Goal: Book appointment/travel/reservation

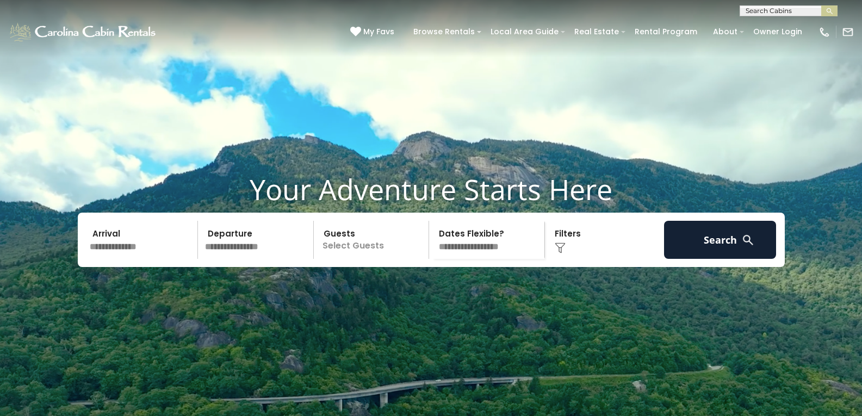
click at [130, 259] on input "text" at bounding box center [142, 240] width 113 height 38
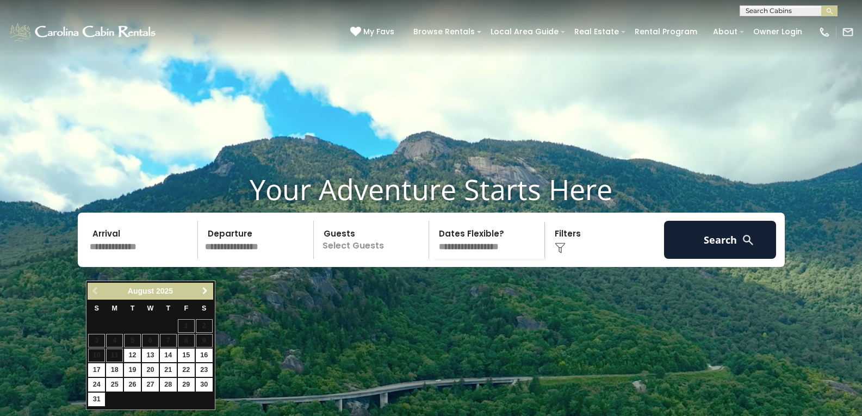
click at [206, 292] on span "Next" at bounding box center [205, 291] width 9 height 9
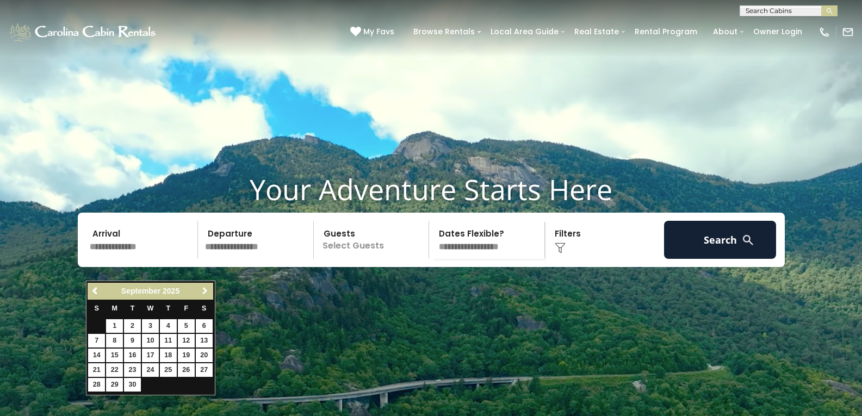
click at [206, 292] on span "Next" at bounding box center [205, 291] width 9 height 9
click at [152, 340] on link "8" at bounding box center [150, 341] width 17 height 14
type input "*******"
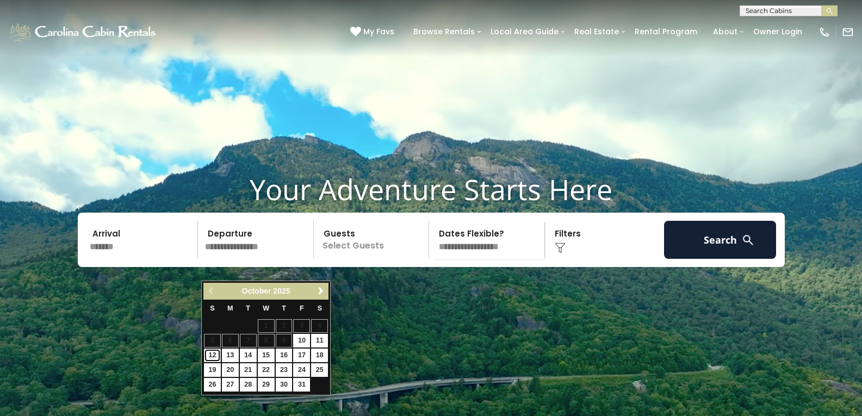
click at [210, 351] on link "12" at bounding box center [212, 356] width 17 height 14
type input "********"
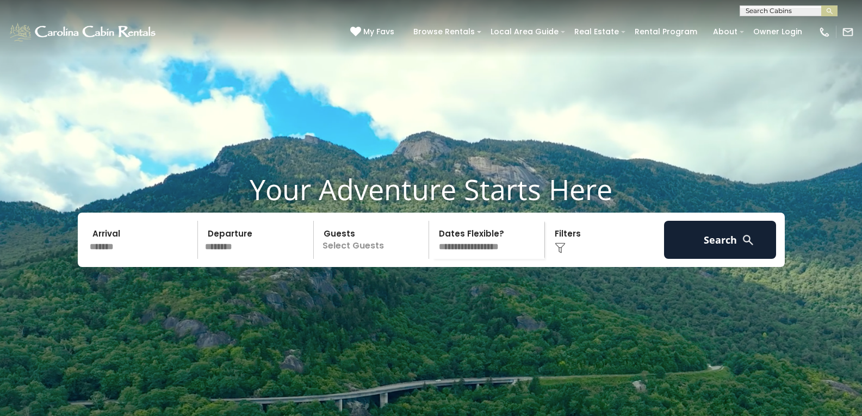
click at [577, 259] on div "Click to Choose" at bounding box center [604, 240] width 113 height 38
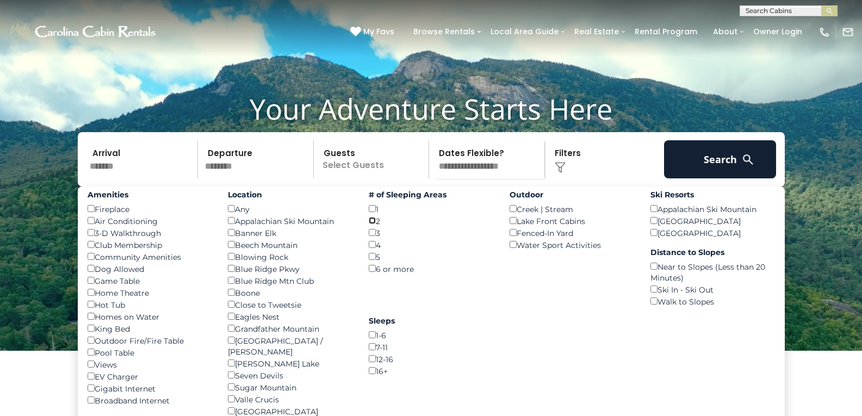
scroll to position [109, 0]
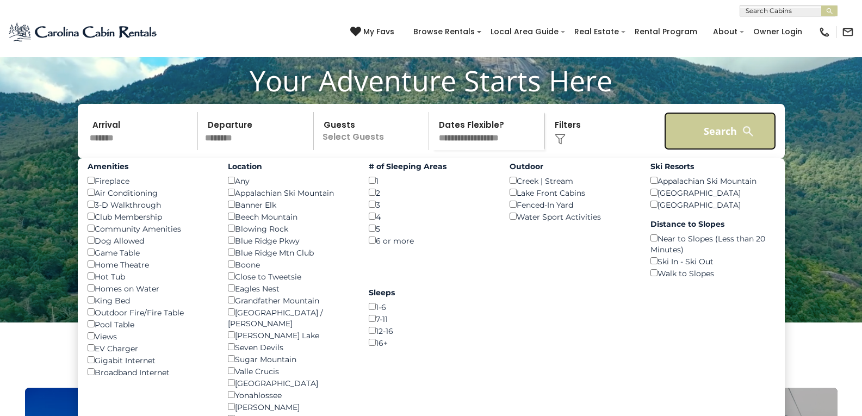
click at [717, 143] on button "Search" at bounding box center [720, 131] width 113 height 38
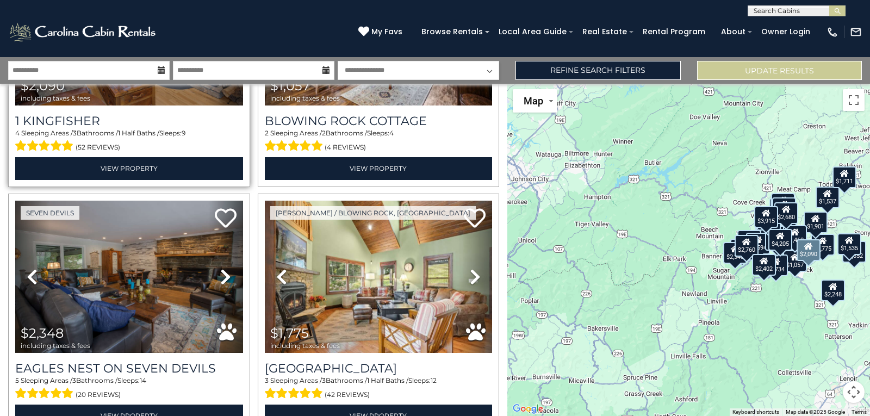
scroll to position [1414, 0]
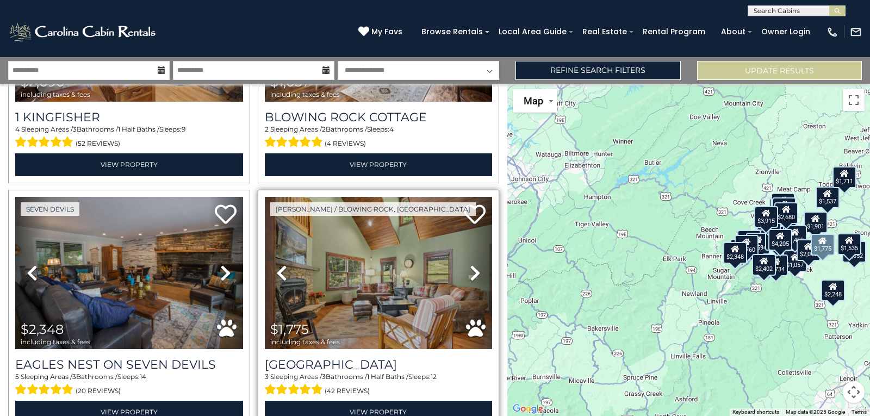
click at [472, 264] on icon at bounding box center [475, 272] width 11 height 17
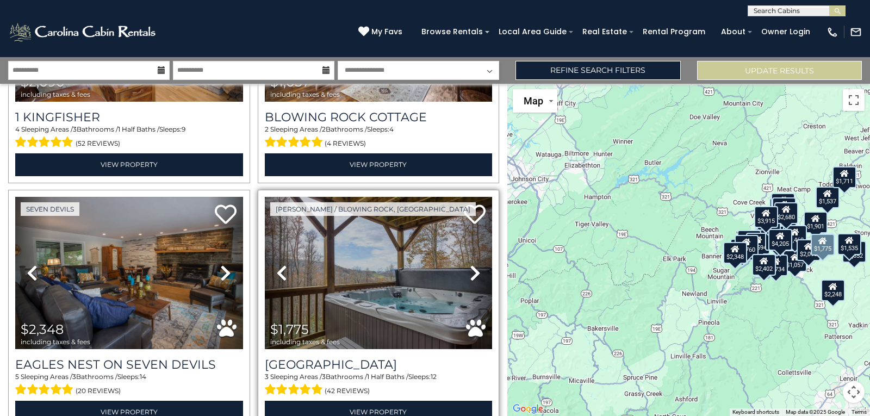
click at [471, 264] on icon at bounding box center [475, 272] width 11 height 17
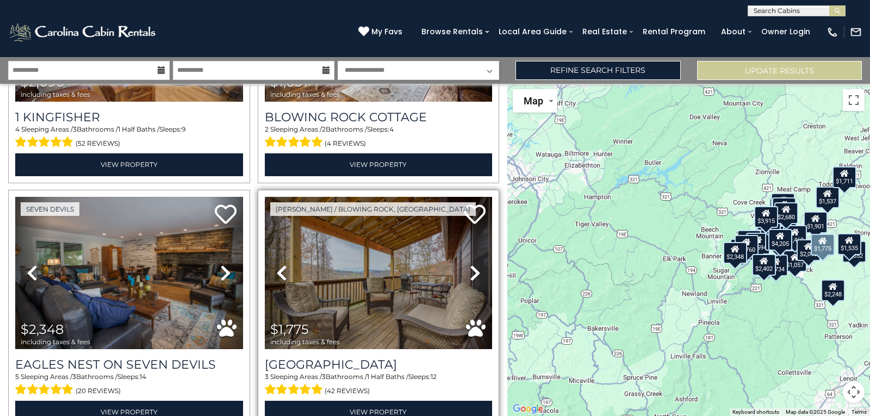
click at [471, 264] on icon at bounding box center [475, 272] width 11 height 17
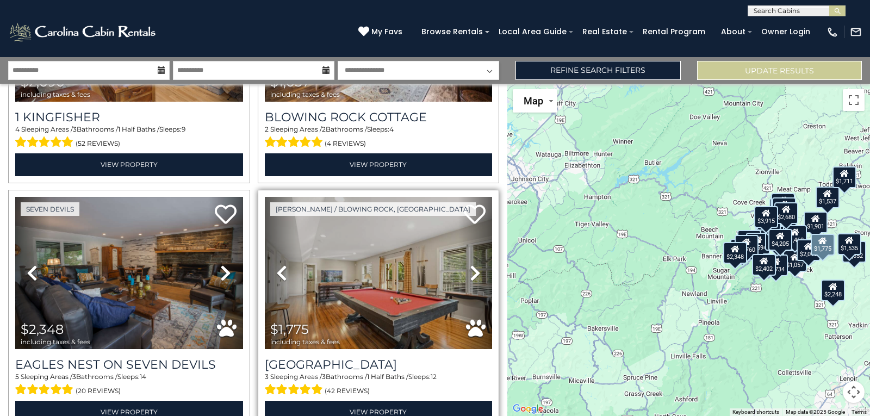
click at [471, 264] on icon at bounding box center [475, 272] width 11 height 17
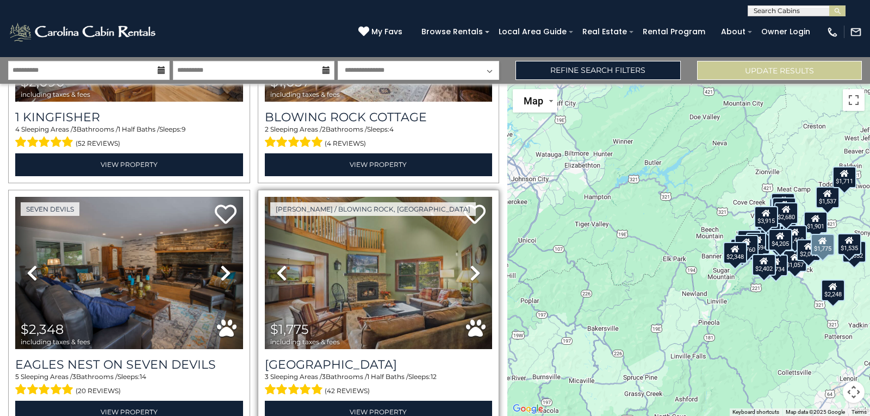
click at [471, 264] on icon at bounding box center [475, 272] width 11 height 17
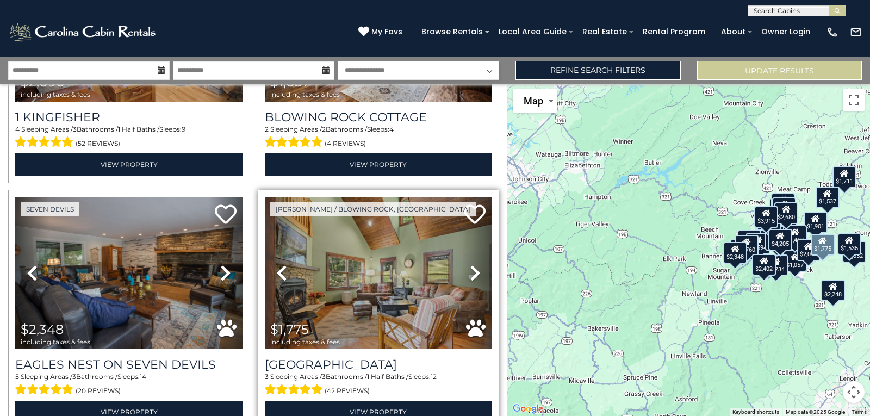
click at [471, 264] on icon at bounding box center [475, 272] width 11 height 17
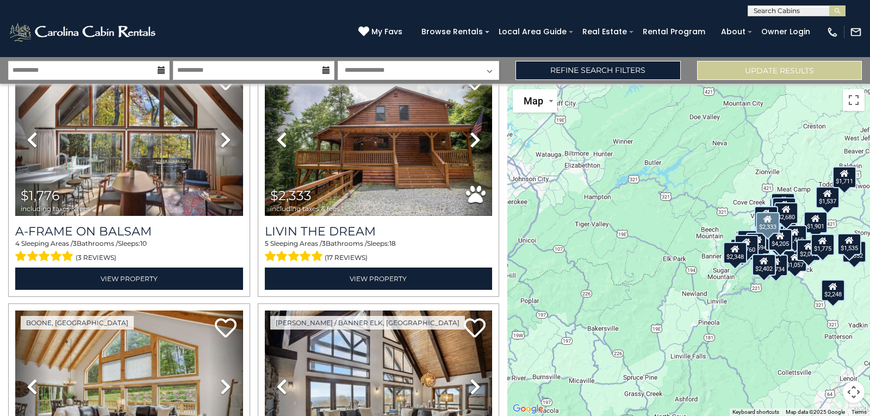
scroll to position [1957, 0]
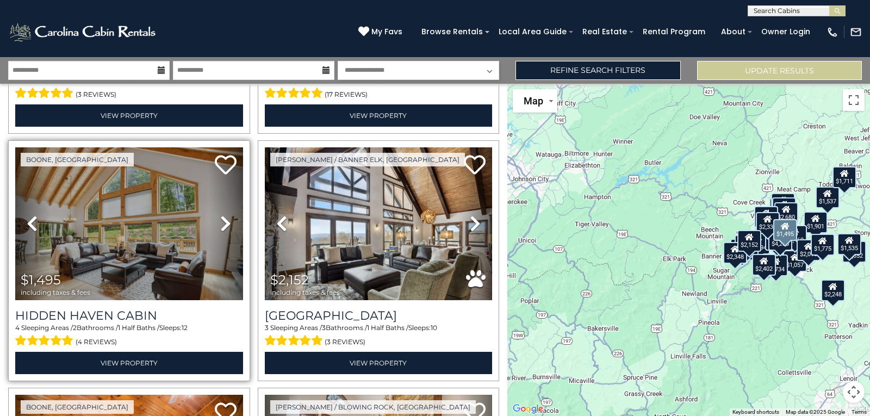
click at [220, 215] on icon at bounding box center [225, 223] width 11 height 17
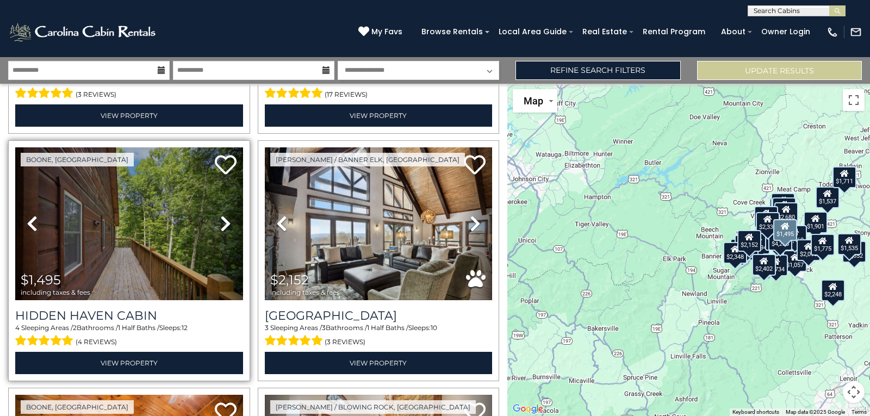
click at [220, 215] on icon at bounding box center [225, 223] width 11 height 17
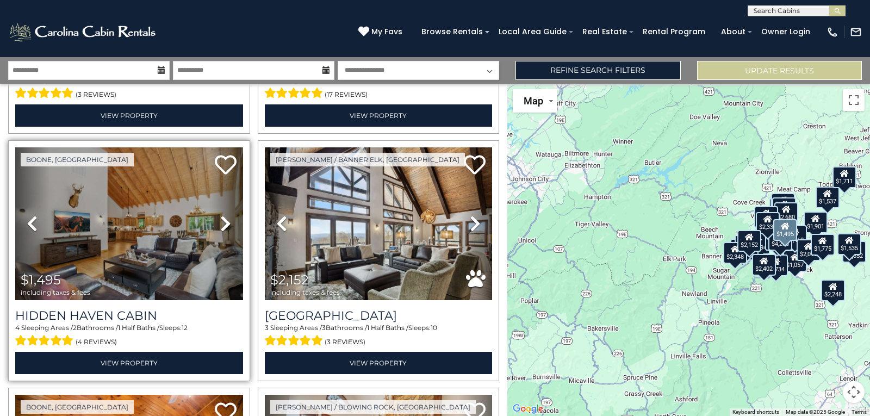
click at [220, 215] on icon at bounding box center [225, 223] width 11 height 17
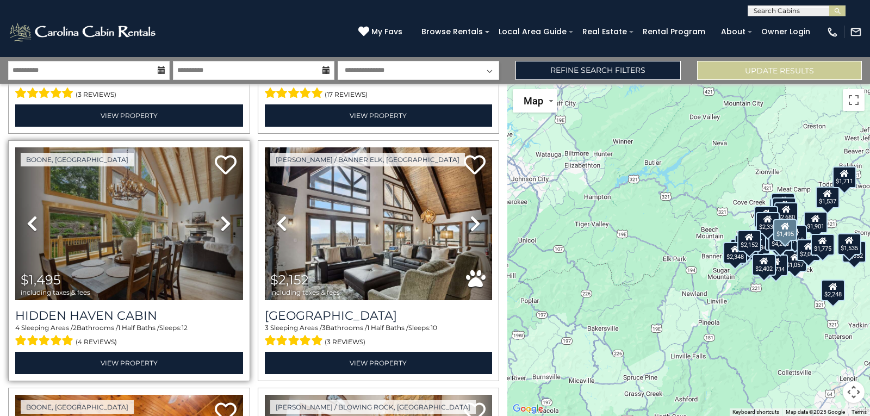
click at [220, 215] on icon at bounding box center [225, 223] width 11 height 17
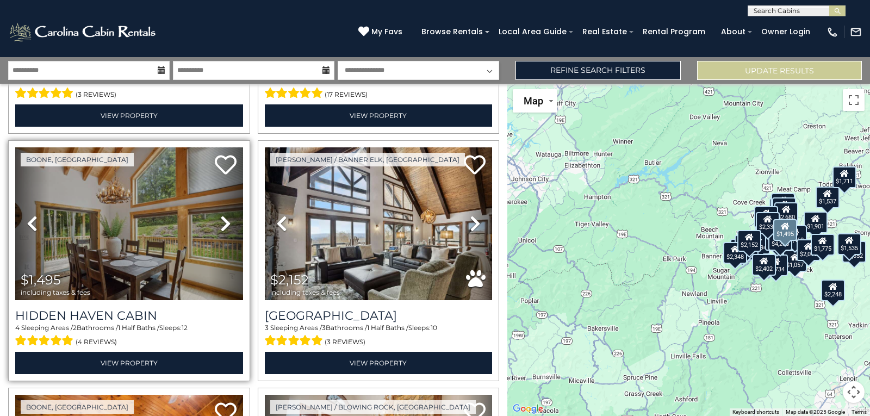
click at [220, 215] on icon at bounding box center [225, 223] width 11 height 17
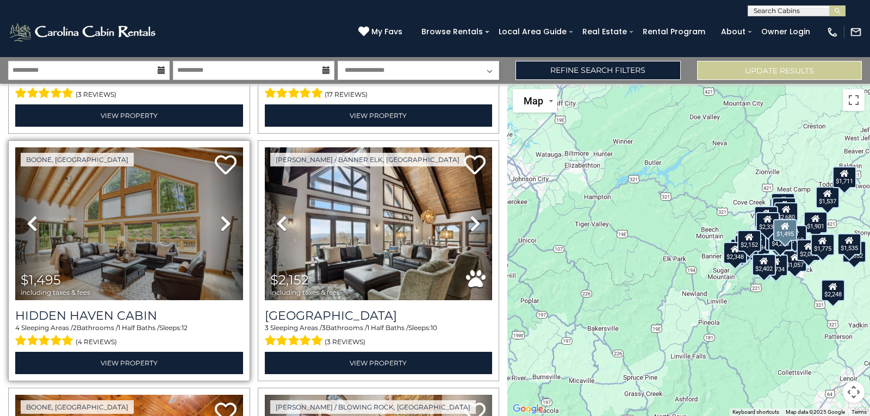
click at [220, 215] on icon at bounding box center [225, 223] width 11 height 17
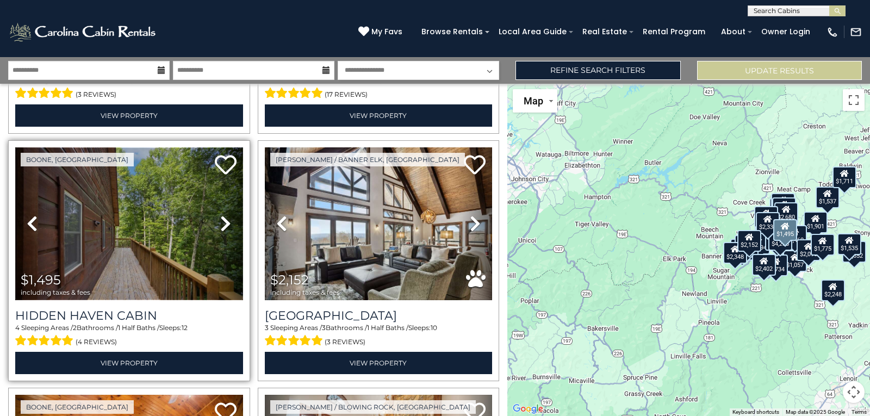
click at [153, 205] on img at bounding box center [129, 223] width 228 height 152
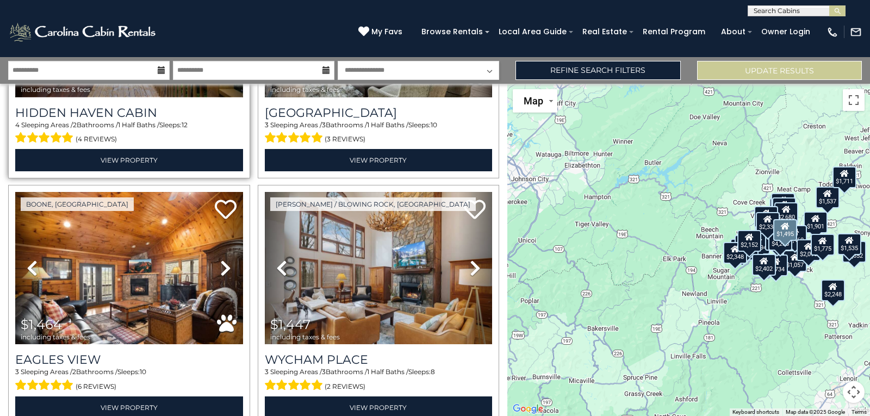
scroll to position [2175, 0]
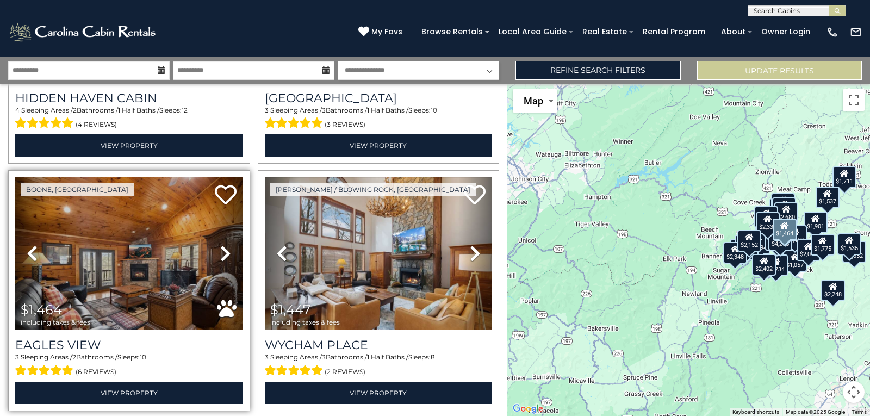
click at [223, 245] on icon at bounding box center [225, 253] width 11 height 17
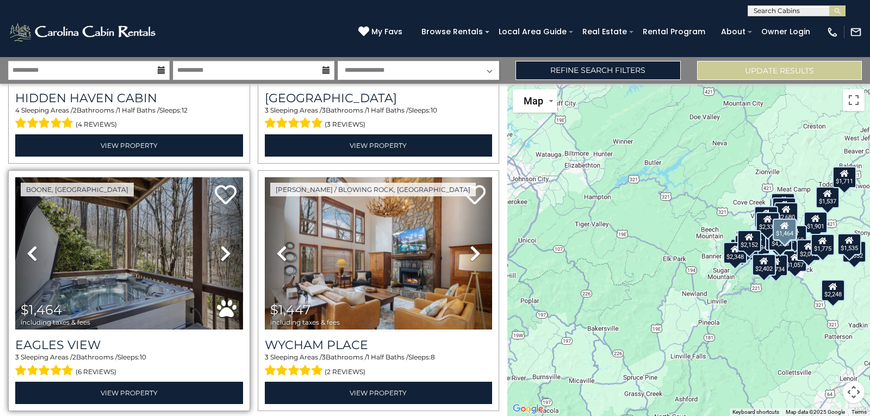
click at [223, 245] on icon at bounding box center [225, 253] width 11 height 17
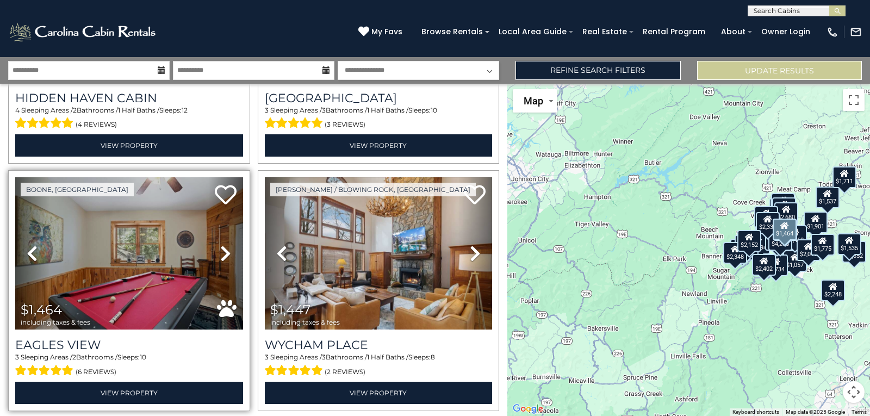
click at [223, 245] on icon at bounding box center [225, 253] width 11 height 17
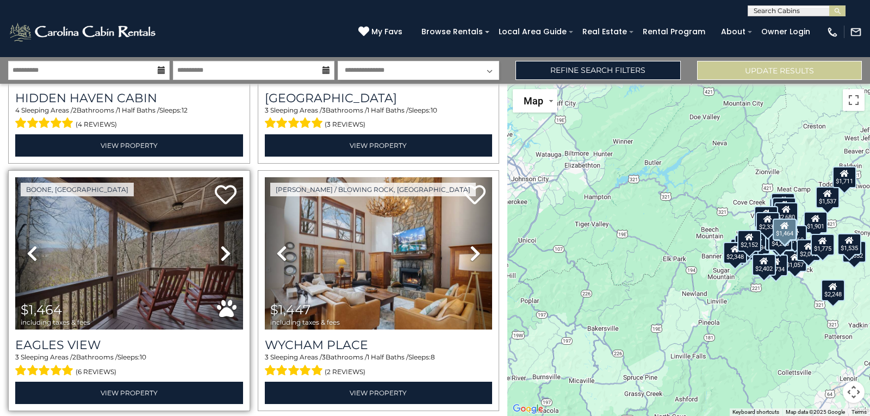
click at [223, 245] on icon at bounding box center [225, 253] width 11 height 17
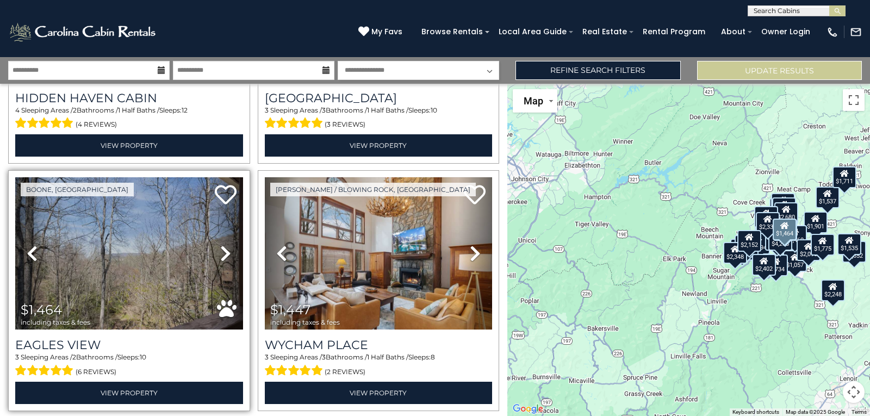
click at [223, 245] on icon at bounding box center [225, 253] width 11 height 17
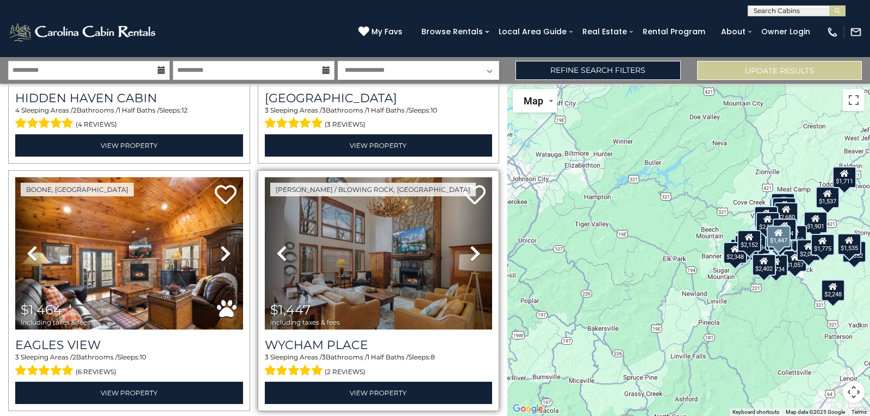
click at [472, 245] on icon at bounding box center [475, 253] width 11 height 17
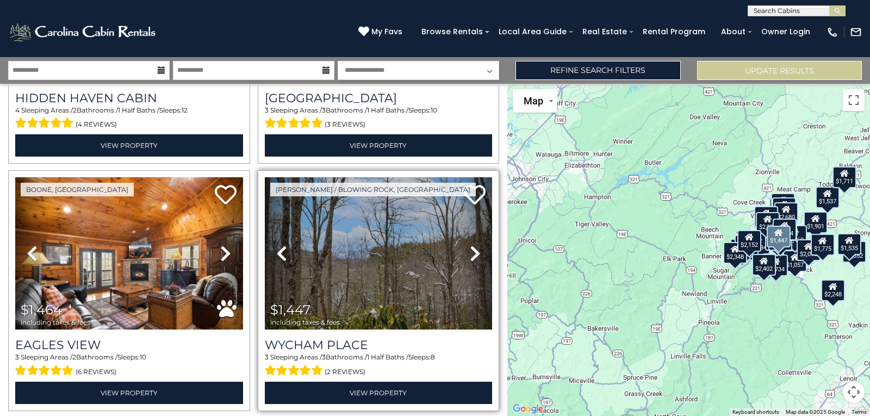
click at [472, 245] on icon at bounding box center [475, 253] width 11 height 17
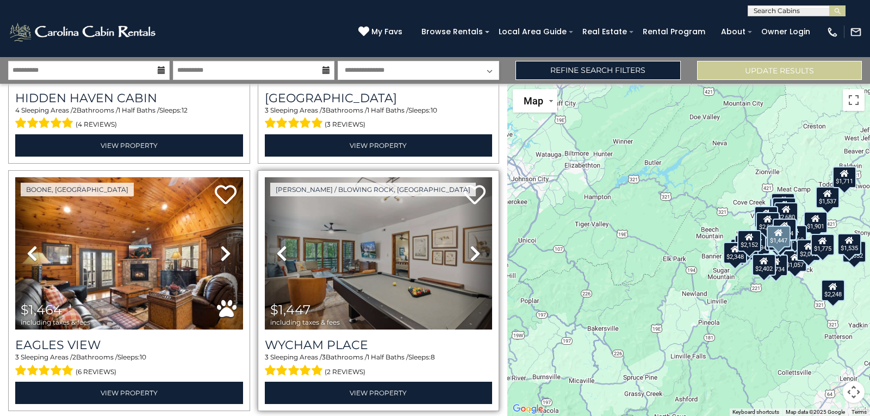
click at [472, 245] on icon at bounding box center [475, 253] width 11 height 17
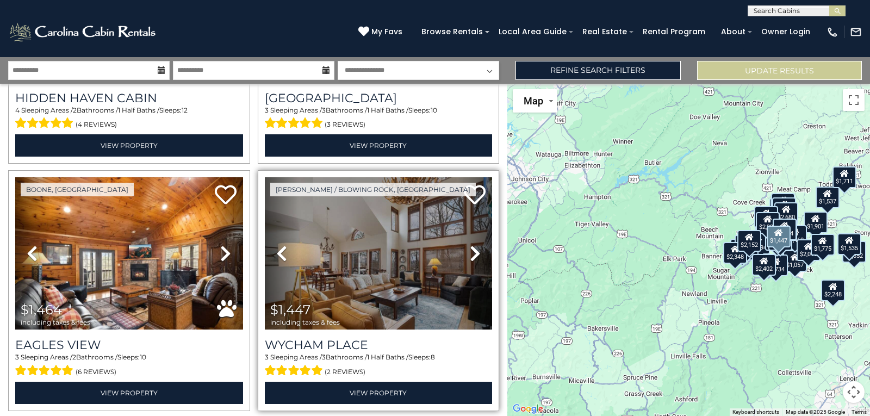
click at [472, 245] on icon at bounding box center [475, 253] width 11 height 17
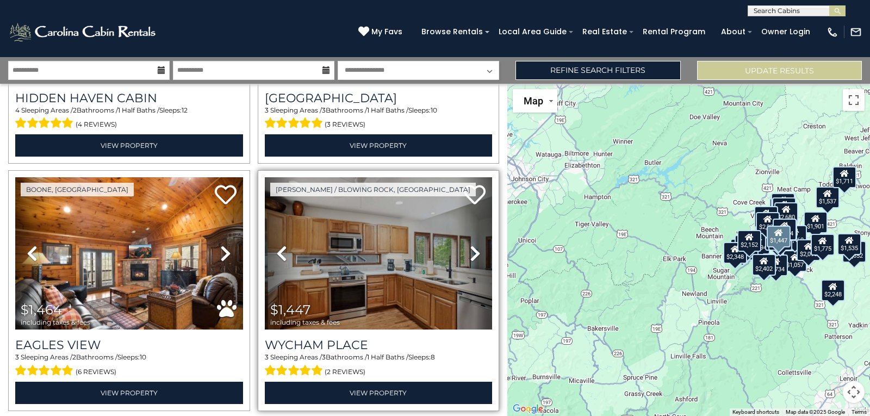
click at [472, 245] on icon at bounding box center [475, 253] width 11 height 17
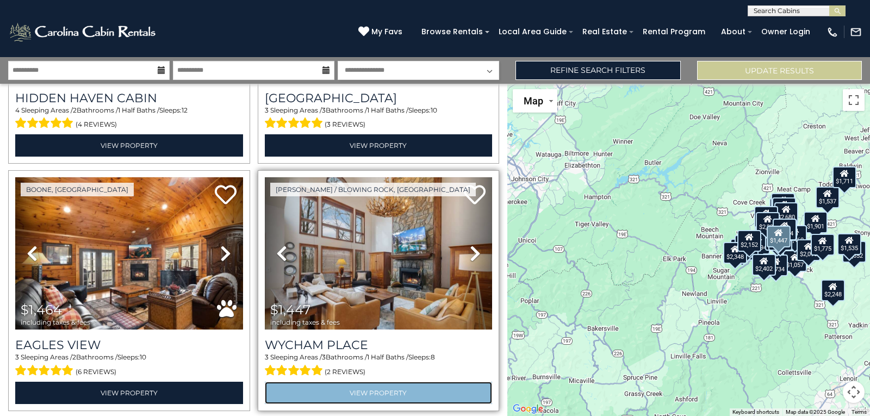
click at [402, 382] on link "View Property" at bounding box center [379, 393] width 228 height 22
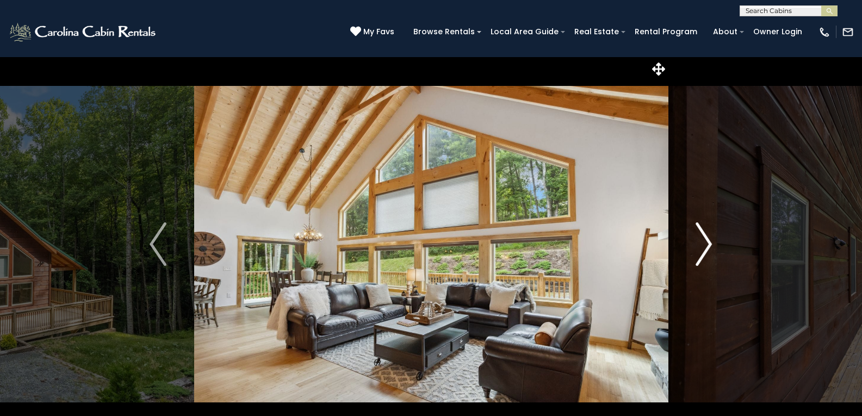
click at [707, 240] on img "Next" at bounding box center [703, 243] width 16 height 43
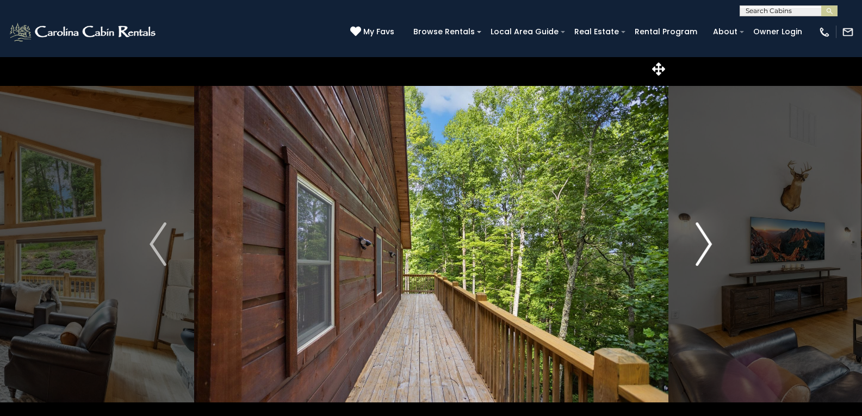
click at [707, 240] on img "Next" at bounding box center [703, 243] width 16 height 43
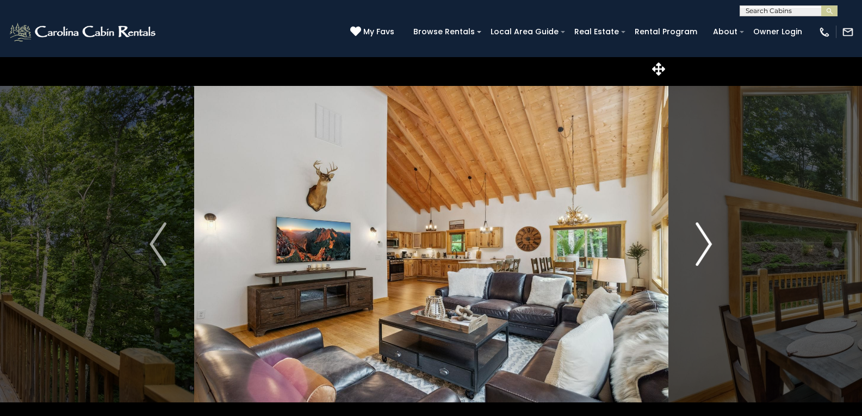
click at [707, 240] on img "Next" at bounding box center [703, 243] width 16 height 43
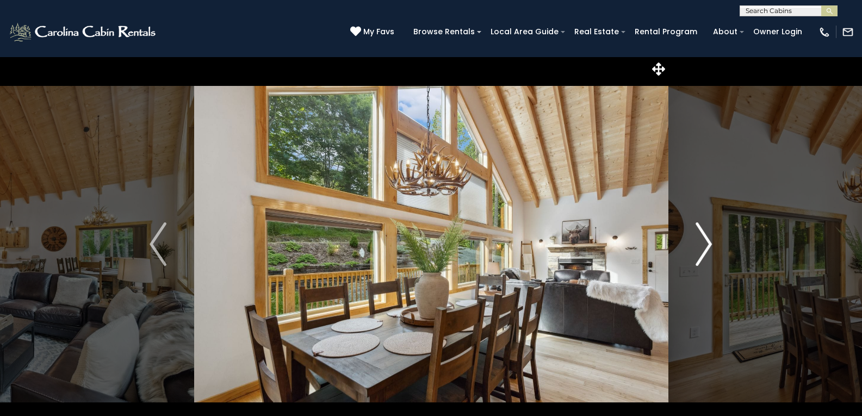
click at [707, 240] on img "Next" at bounding box center [703, 243] width 16 height 43
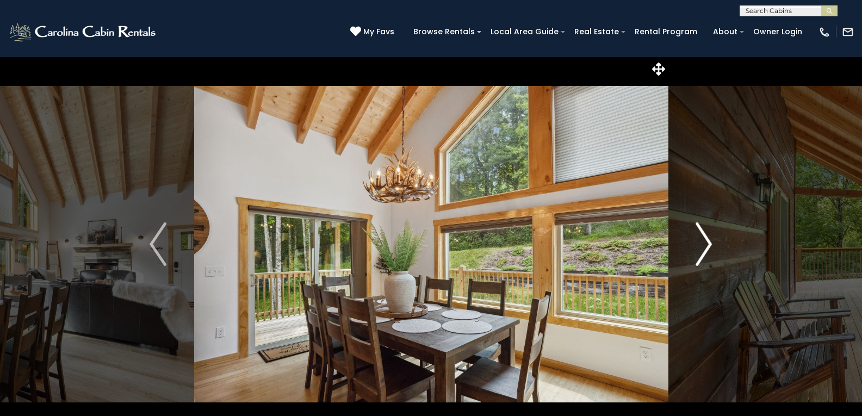
click at [707, 240] on img "Next" at bounding box center [703, 243] width 16 height 43
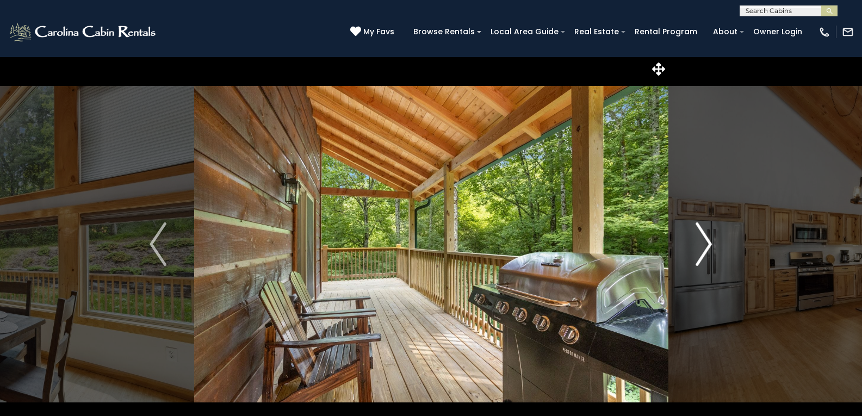
click at [707, 240] on img "Next" at bounding box center [703, 243] width 16 height 43
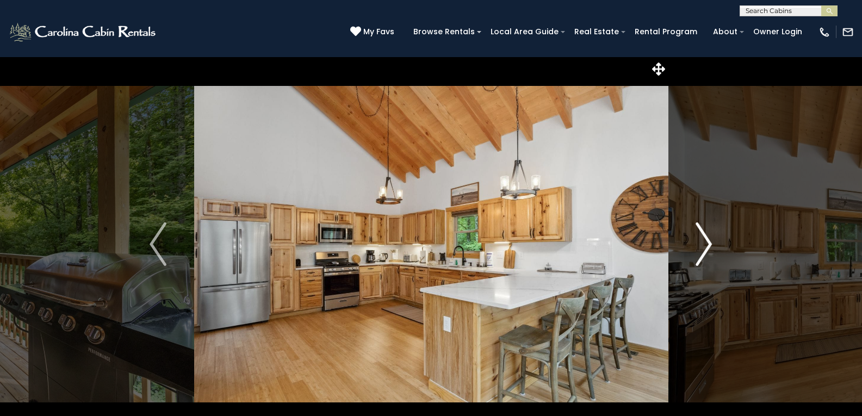
click at [707, 240] on img "Next" at bounding box center [703, 243] width 16 height 43
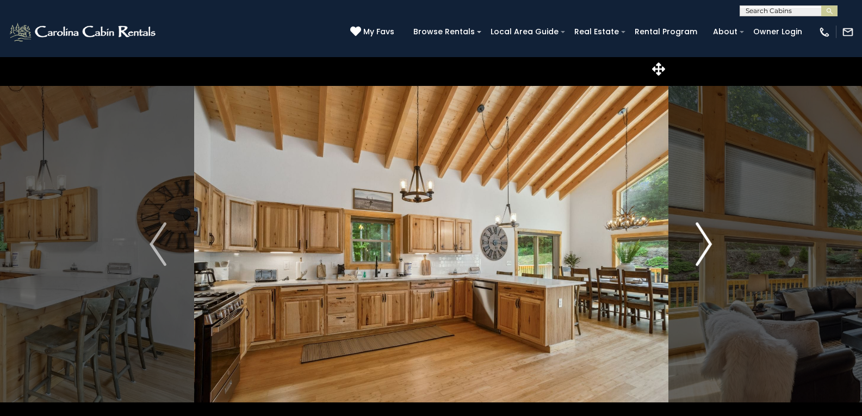
click at [707, 240] on img "Next" at bounding box center [703, 243] width 16 height 43
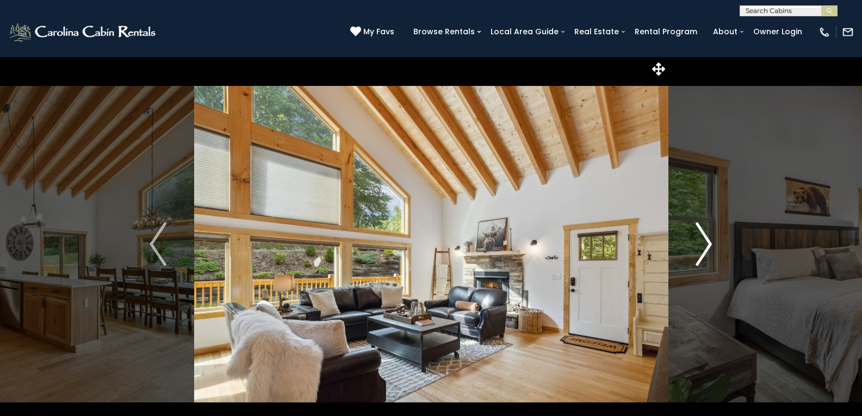
click at [707, 240] on img "Next" at bounding box center [703, 243] width 16 height 43
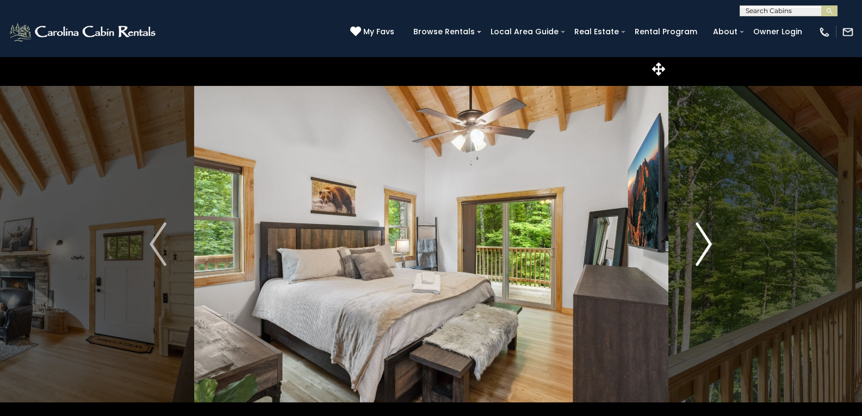
click at [707, 240] on img "Next" at bounding box center [703, 243] width 16 height 43
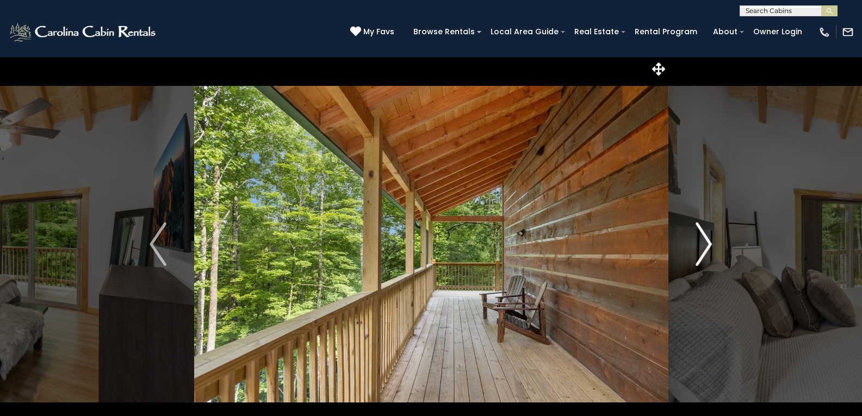
click at [707, 240] on img "Next" at bounding box center [703, 243] width 16 height 43
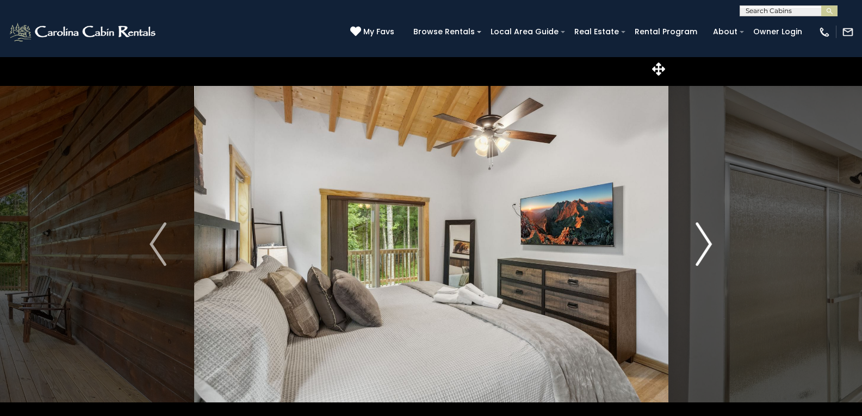
click at [707, 240] on img "Next" at bounding box center [703, 243] width 16 height 43
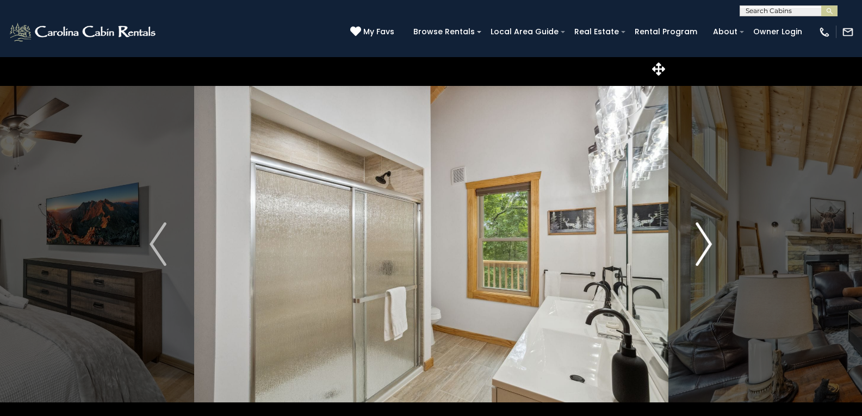
click at [707, 240] on img "Next" at bounding box center [703, 243] width 16 height 43
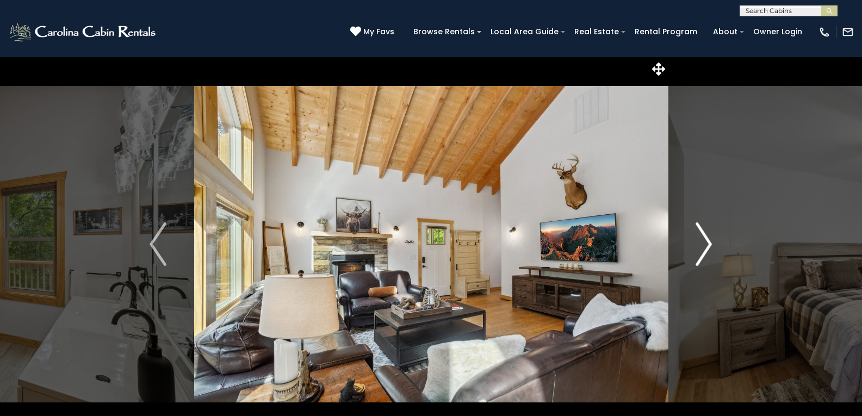
click at [707, 240] on img "Next" at bounding box center [703, 243] width 16 height 43
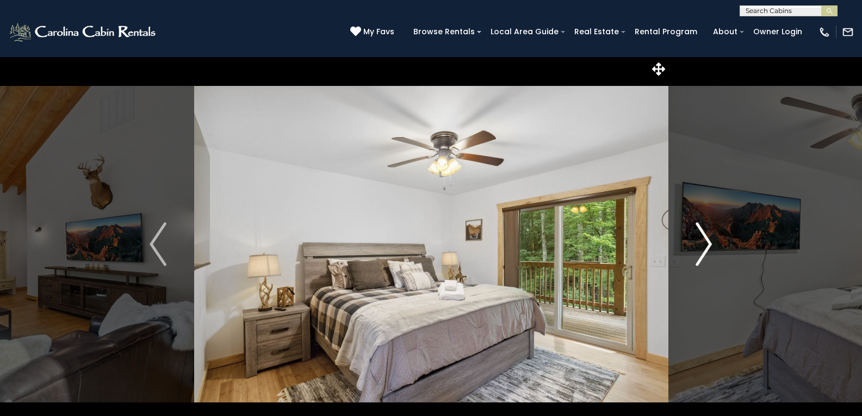
click at [707, 240] on img "Next" at bounding box center [703, 243] width 16 height 43
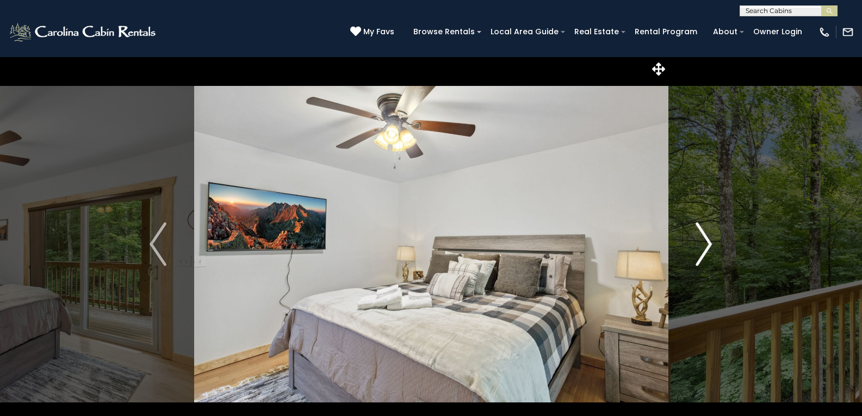
click at [707, 240] on img "Next" at bounding box center [703, 243] width 16 height 43
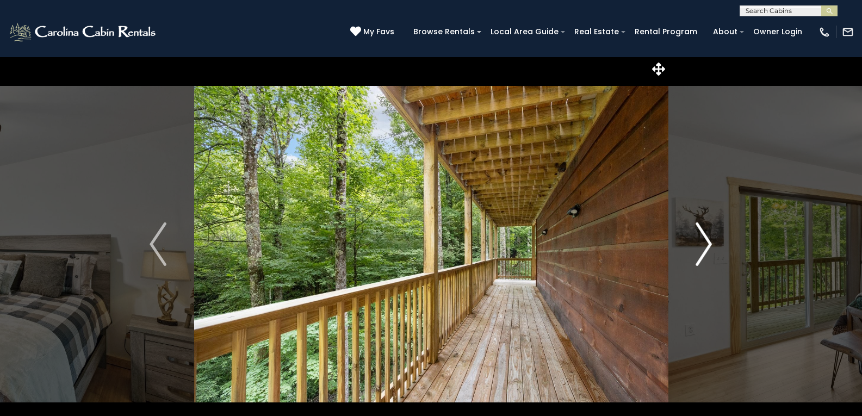
click at [707, 240] on img "Next" at bounding box center [703, 243] width 16 height 43
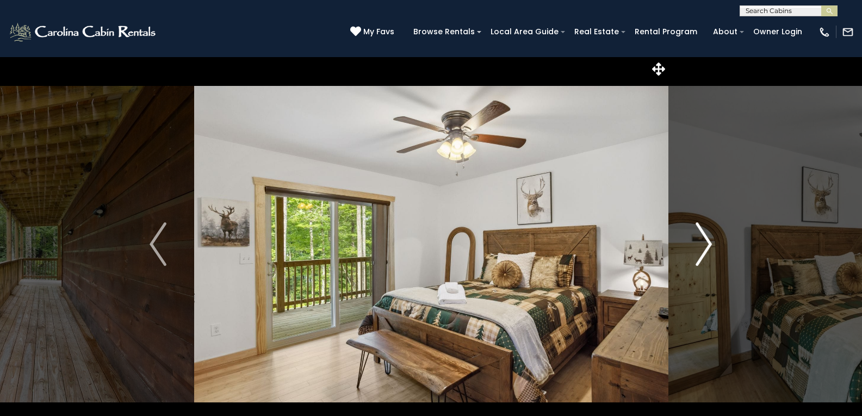
click at [707, 240] on img "Next" at bounding box center [703, 243] width 16 height 43
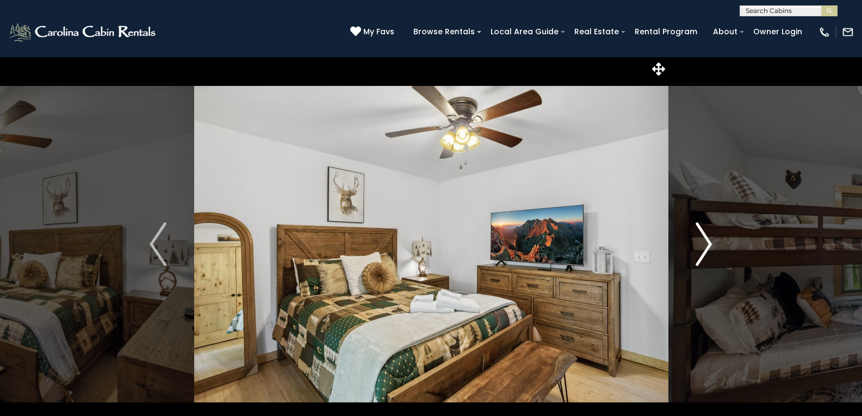
click at [707, 240] on img "Next" at bounding box center [703, 243] width 16 height 43
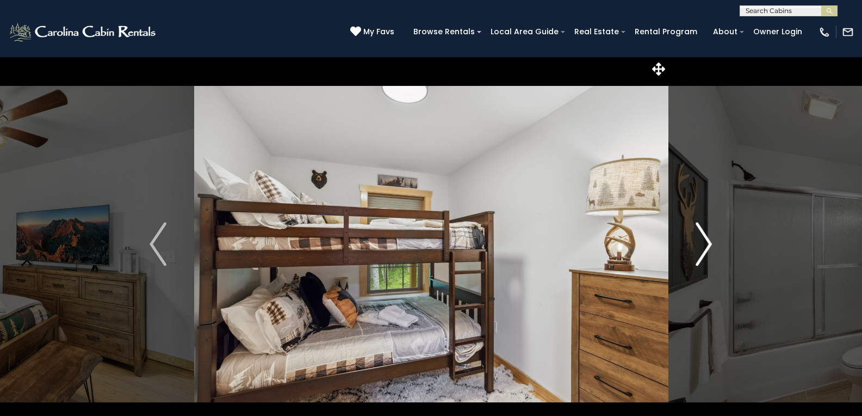
click at [707, 240] on img "Next" at bounding box center [703, 243] width 16 height 43
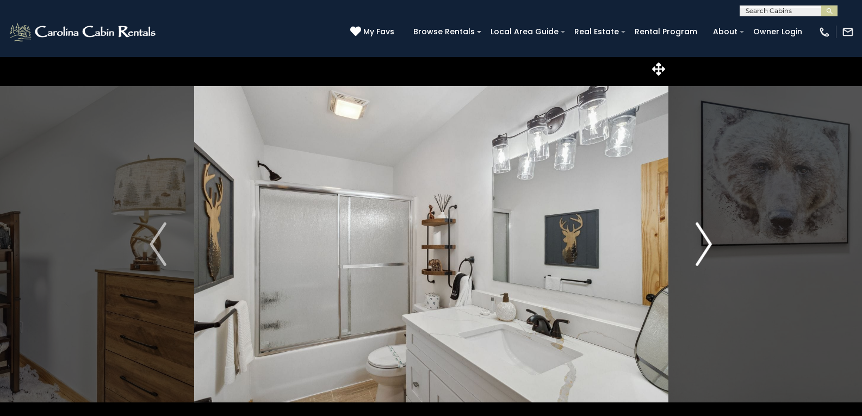
click at [707, 240] on img "Next" at bounding box center [703, 243] width 16 height 43
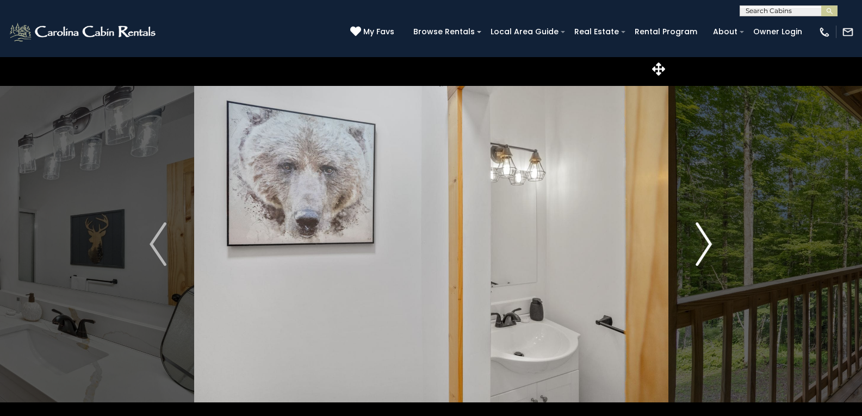
click at [707, 240] on img "Next" at bounding box center [703, 243] width 16 height 43
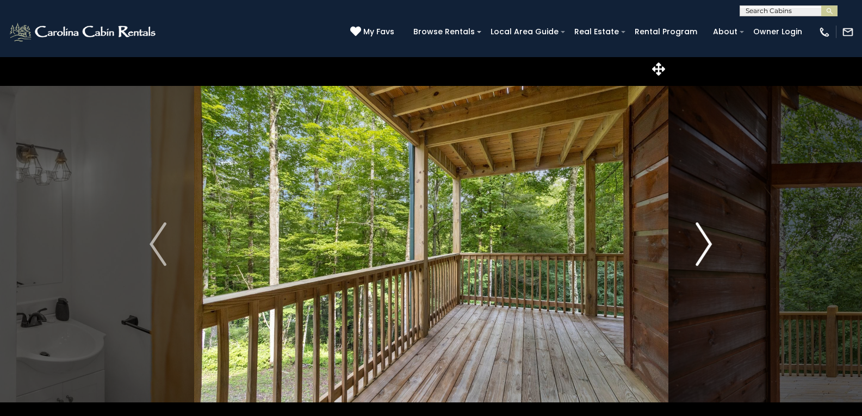
click at [707, 240] on img "Next" at bounding box center [703, 243] width 16 height 43
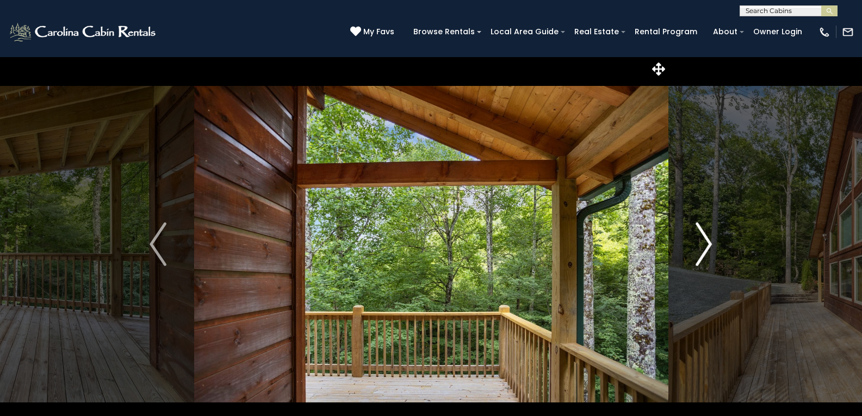
click at [707, 240] on img "Next" at bounding box center [703, 243] width 16 height 43
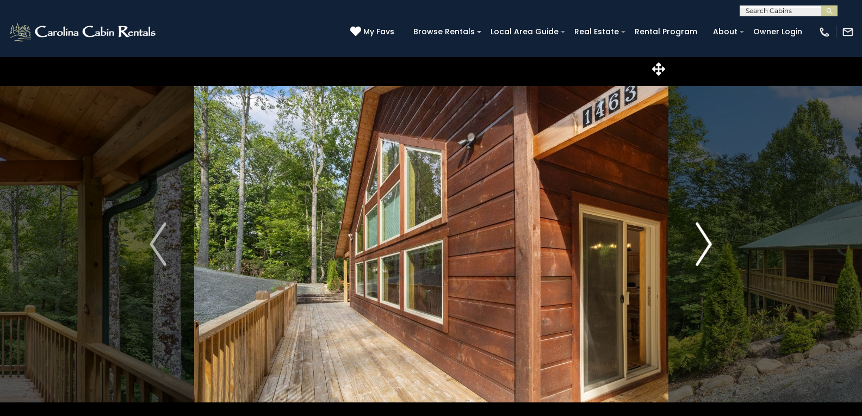
click at [707, 240] on img "Next" at bounding box center [703, 243] width 16 height 43
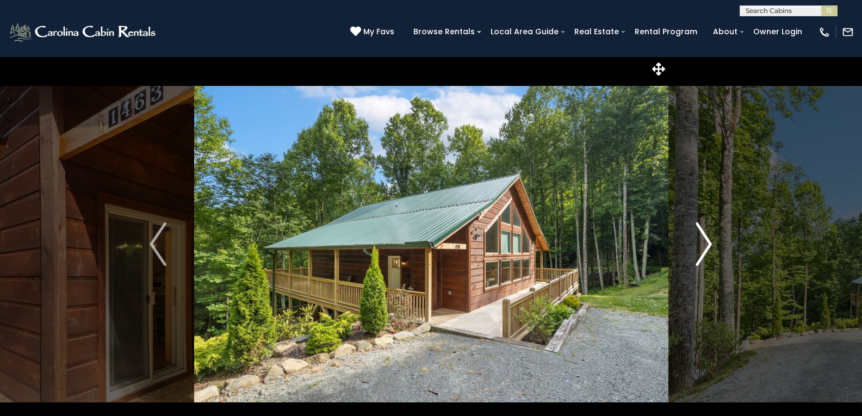
click at [707, 240] on img "Next" at bounding box center [703, 243] width 16 height 43
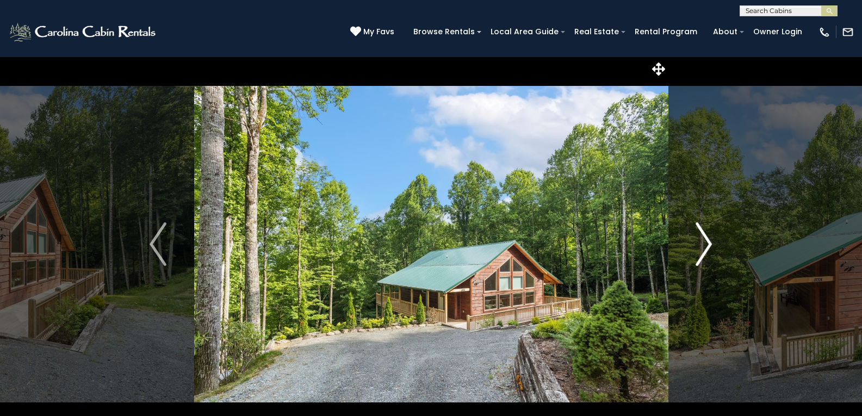
click at [707, 240] on img "Next" at bounding box center [703, 243] width 16 height 43
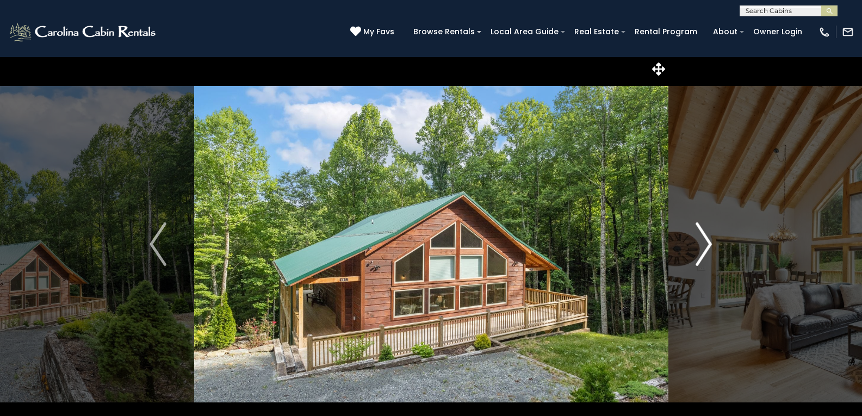
click at [707, 240] on img "Next" at bounding box center [703, 243] width 16 height 43
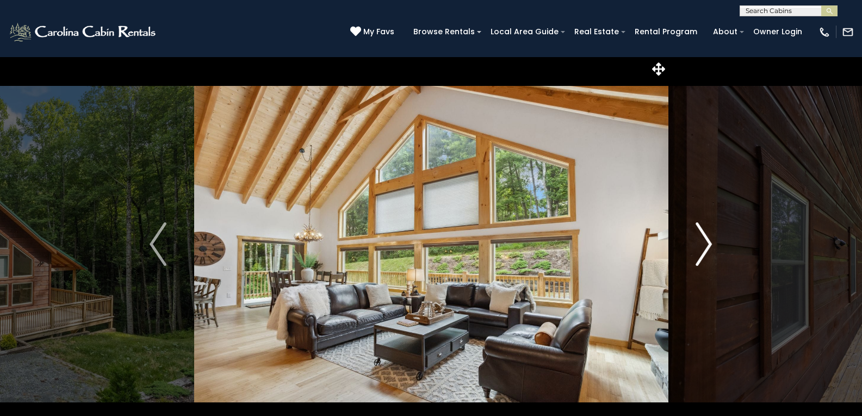
click at [707, 240] on img "Next" at bounding box center [703, 243] width 16 height 43
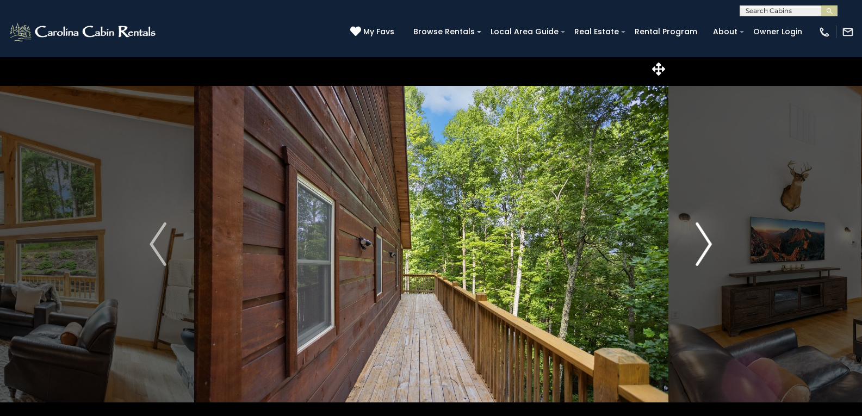
click at [707, 240] on img "Next" at bounding box center [703, 243] width 16 height 43
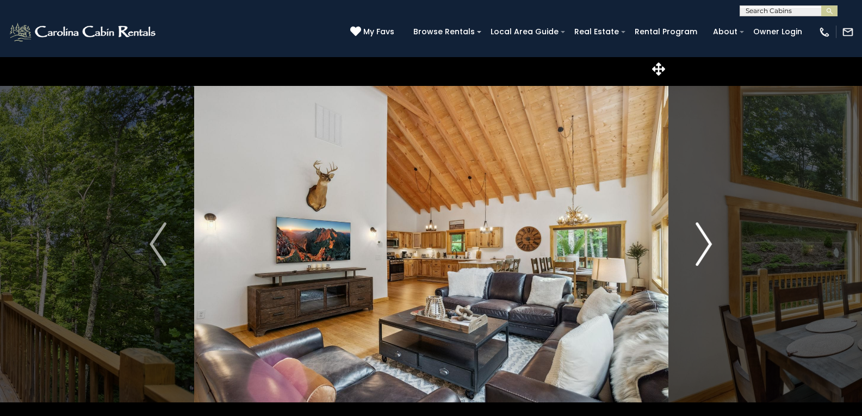
click at [707, 240] on img "Next" at bounding box center [703, 243] width 16 height 43
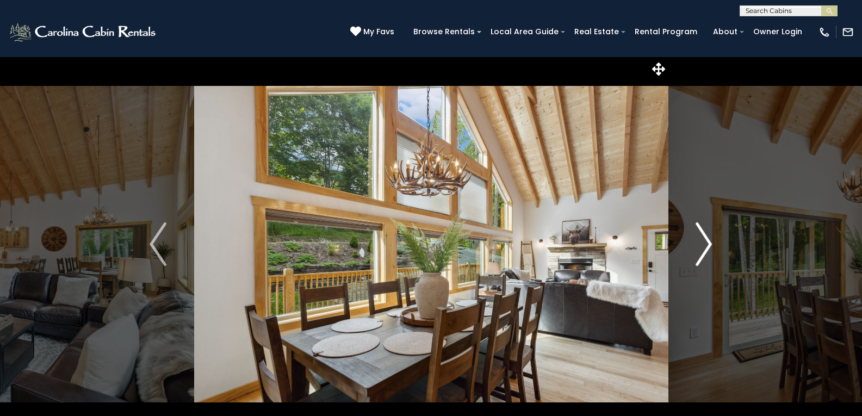
click at [707, 240] on img "Next" at bounding box center [703, 243] width 16 height 43
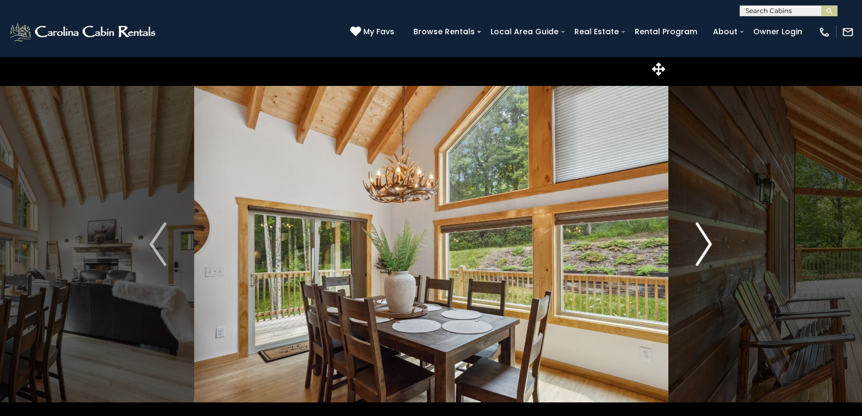
click at [707, 240] on img "Next" at bounding box center [703, 243] width 16 height 43
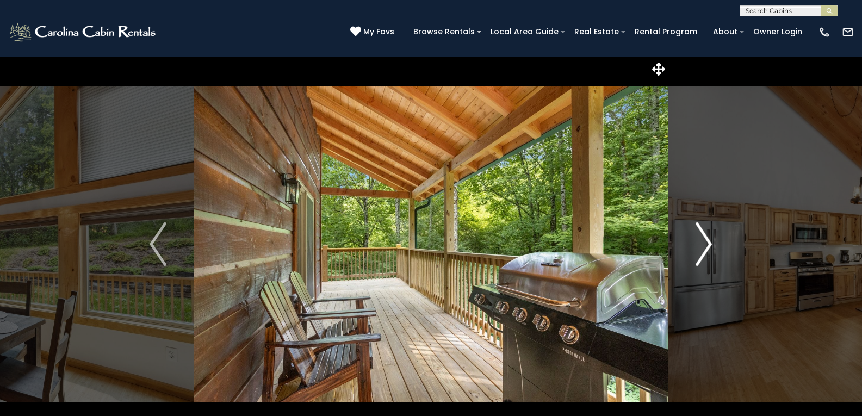
click at [707, 240] on img "Next" at bounding box center [703, 243] width 16 height 43
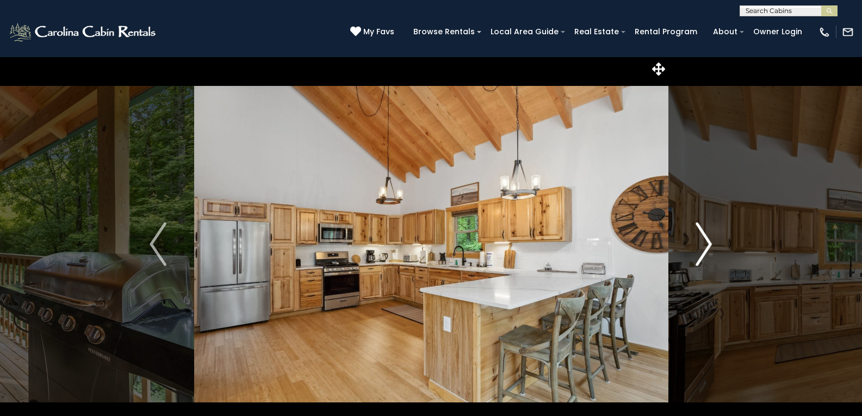
click at [707, 240] on img "Next" at bounding box center [703, 243] width 16 height 43
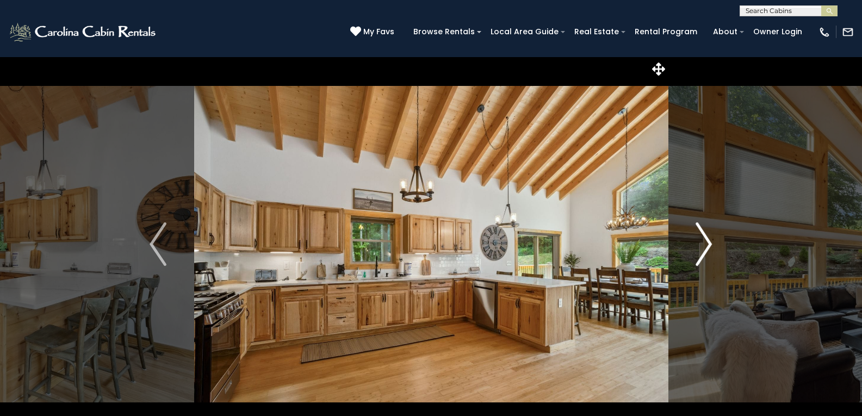
click at [707, 240] on img "Next" at bounding box center [703, 243] width 16 height 43
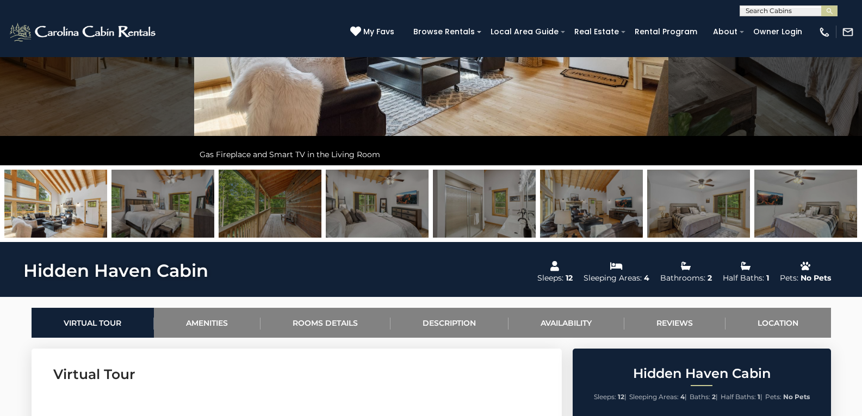
scroll to position [381, 0]
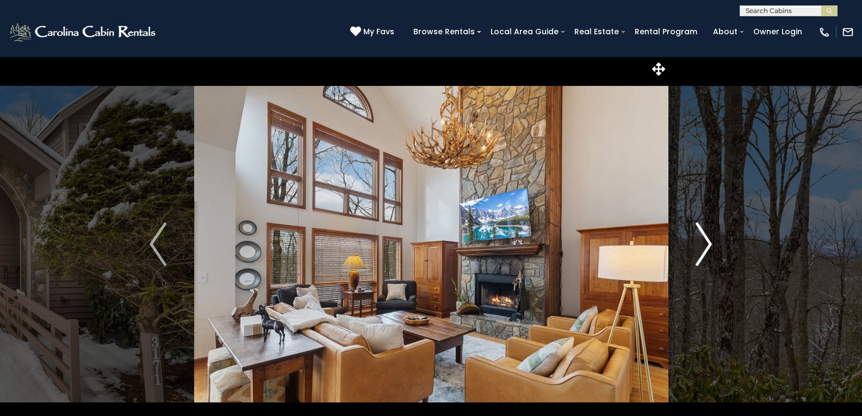
click at [711, 243] on img "Next" at bounding box center [703, 243] width 16 height 43
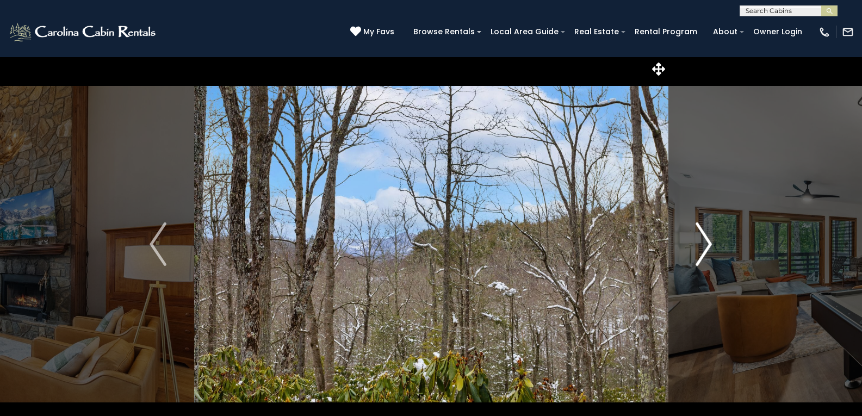
click at [711, 243] on img "Next" at bounding box center [703, 243] width 16 height 43
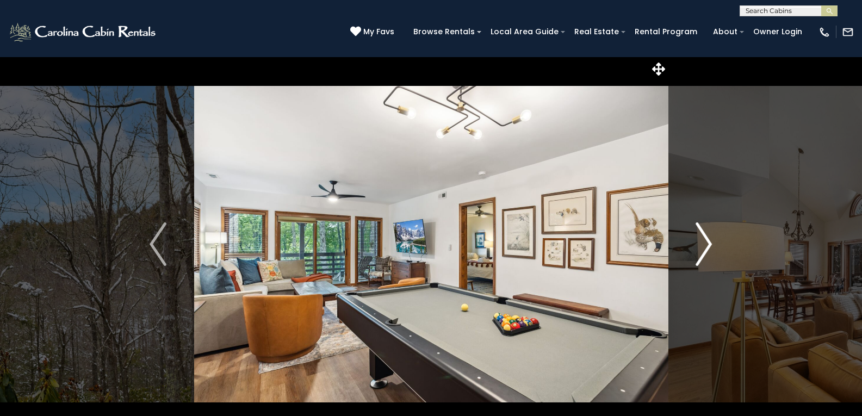
click at [711, 243] on img "Next" at bounding box center [703, 243] width 16 height 43
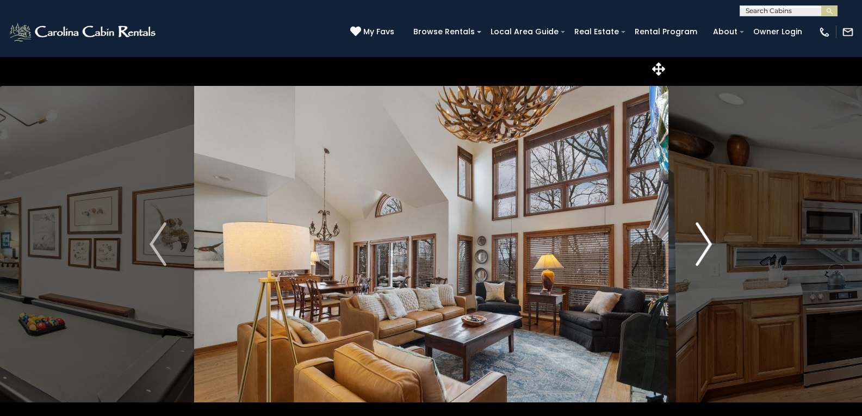
click at [711, 243] on img "Next" at bounding box center [703, 243] width 16 height 43
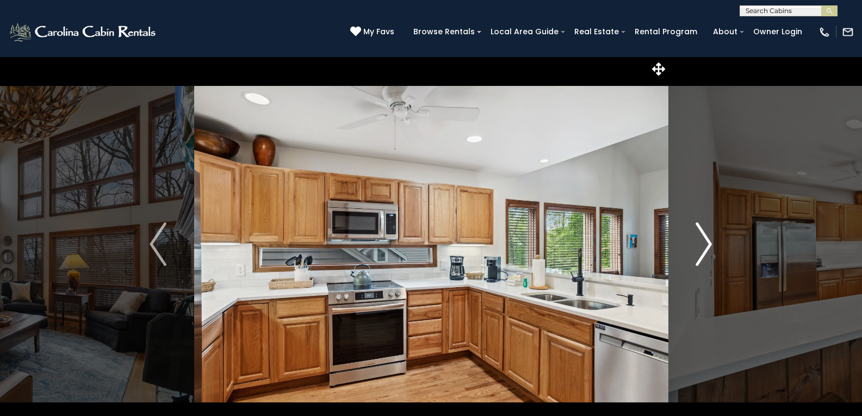
click at [711, 243] on img "Next" at bounding box center [703, 243] width 16 height 43
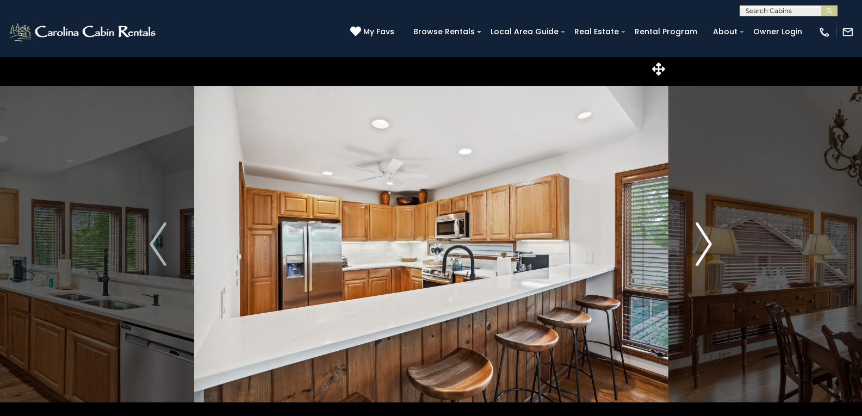
click at [711, 243] on img "Next" at bounding box center [703, 243] width 16 height 43
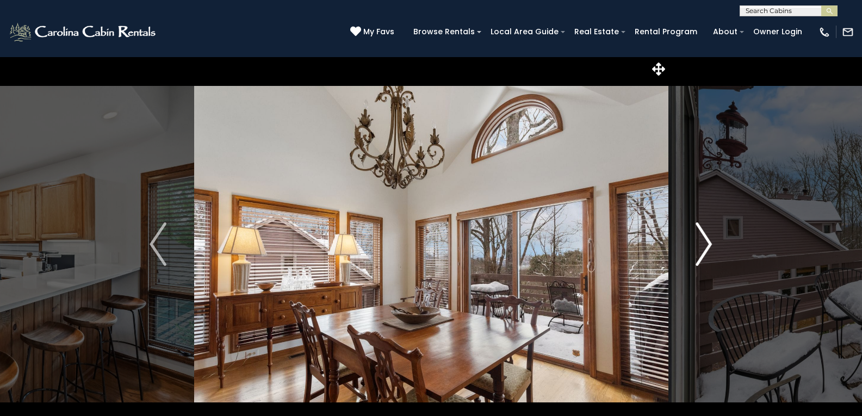
click at [711, 243] on img "Next" at bounding box center [703, 243] width 16 height 43
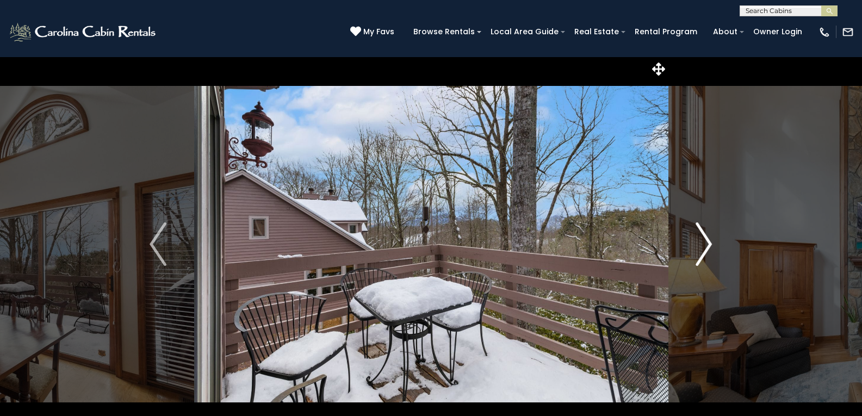
click at [711, 243] on img "Next" at bounding box center [703, 243] width 16 height 43
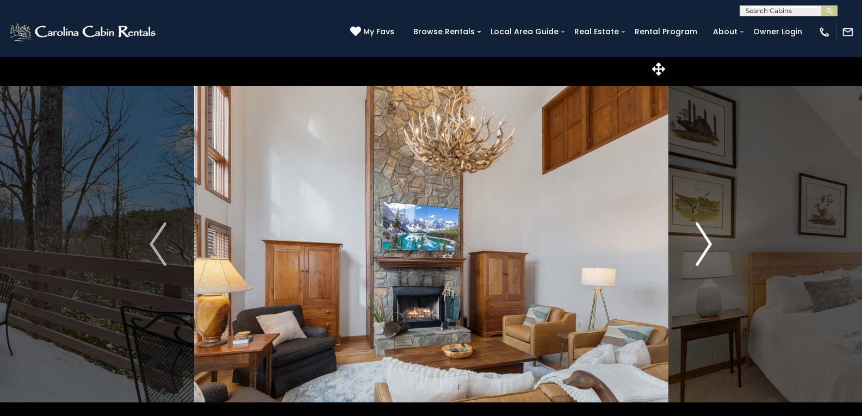
click at [711, 243] on img "Next" at bounding box center [703, 243] width 16 height 43
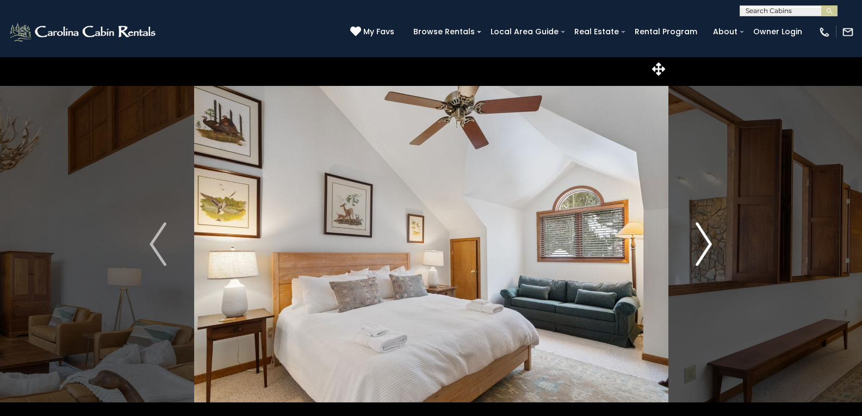
click at [711, 243] on img "Next" at bounding box center [703, 243] width 16 height 43
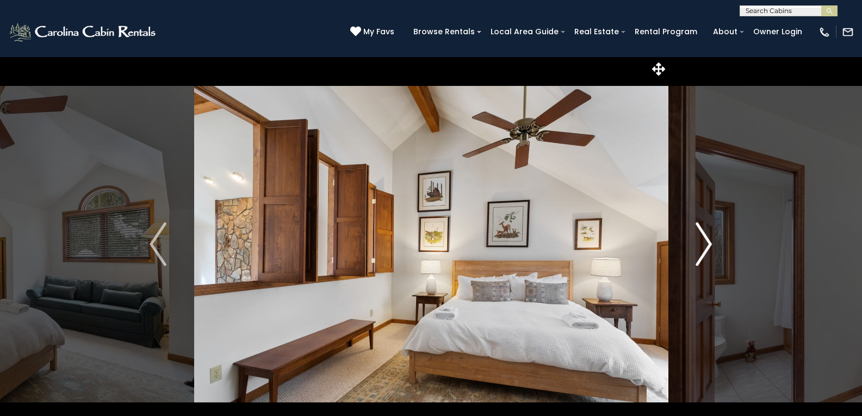
click at [711, 243] on img "Next" at bounding box center [703, 243] width 16 height 43
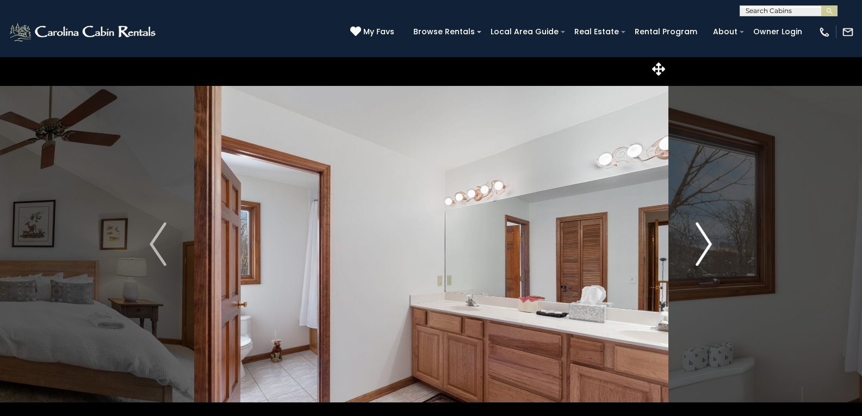
click at [711, 243] on img "Next" at bounding box center [703, 243] width 16 height 43
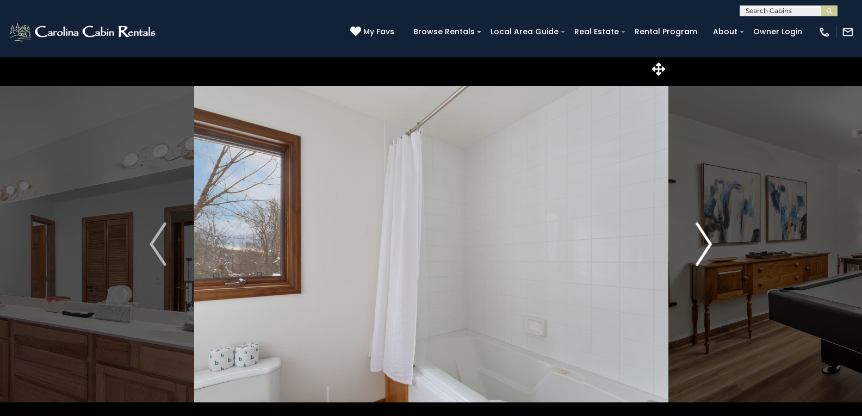
click at [711, 243] on img "Next" at bounding box center [703, 243] width 16 height 43
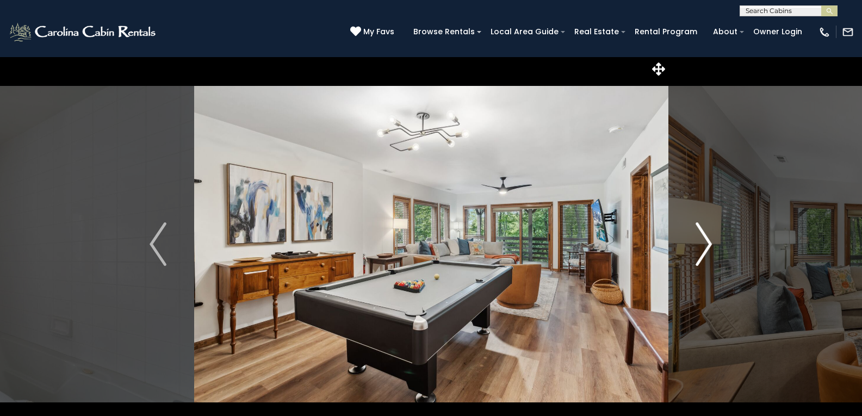
click at [711, 243] on img "Next" at bounding box center [703, 243] width 16 height 43
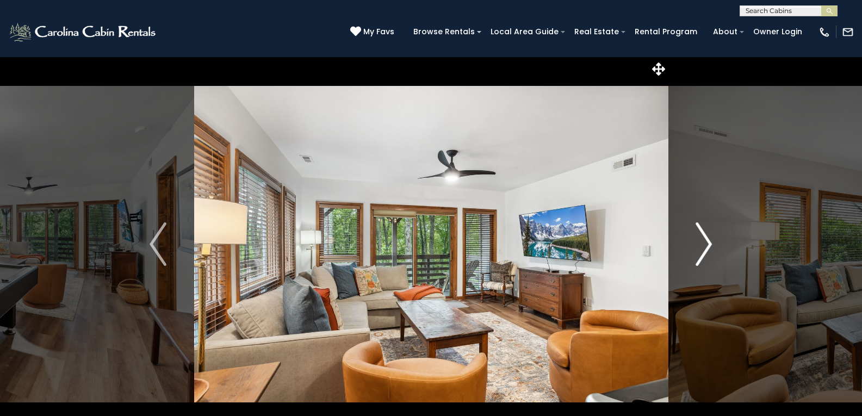
click at [711, 243] on img "Next" at bounding box center [703, 243] width 16 height 43
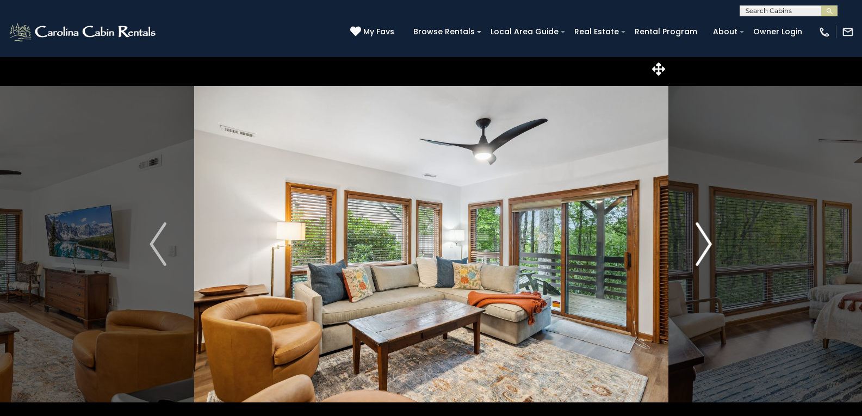
click at [711, 243] on img "Next" at bounding box center [703, 243] width 16 height 43
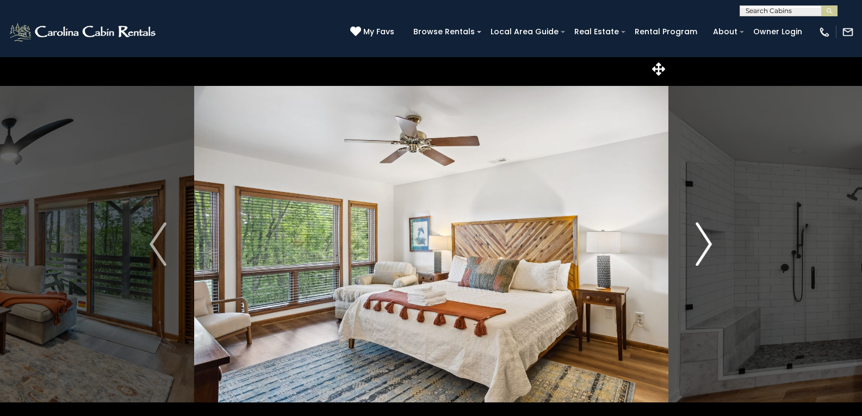
click at [711, 243] on img "Next" at bounding box center [703, 243] width 16 height 43
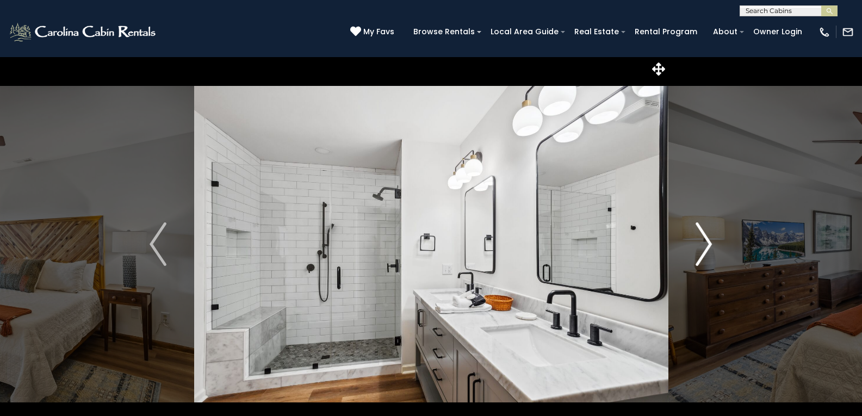
click at [711, 243] on img "Next" at bounding box center [703, 243] width 16 height 43
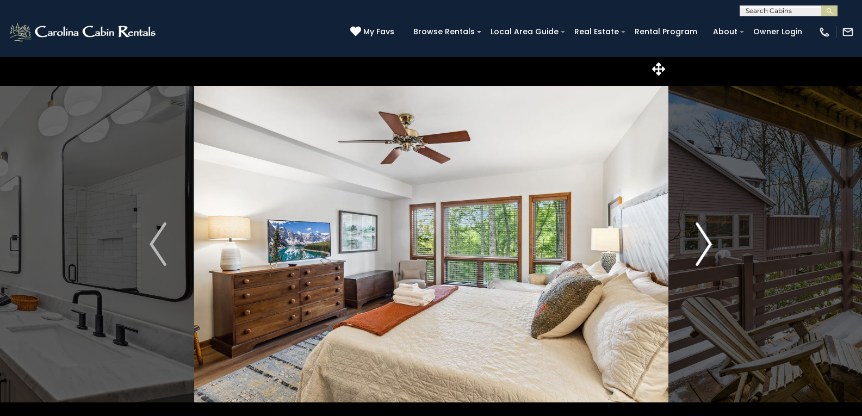
click at [711, 243] on img "Next" at bounding box center [703, 243] width 16 height 43
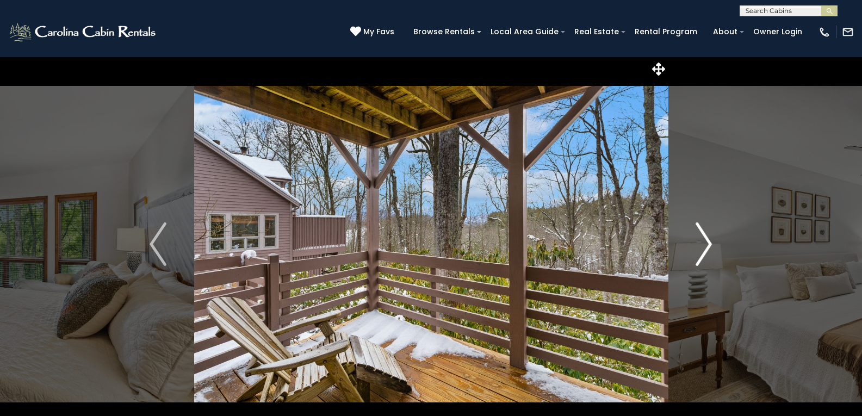
click at [711, 243] on img "Next" at bounding box center [703, 243] width 16 height 43
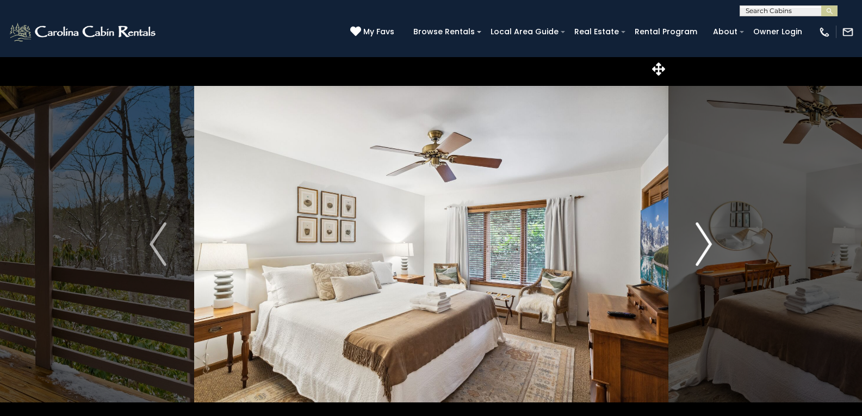
click at [711, 243] on img "Next" at bounding box center [703, 243] width 16 height 43
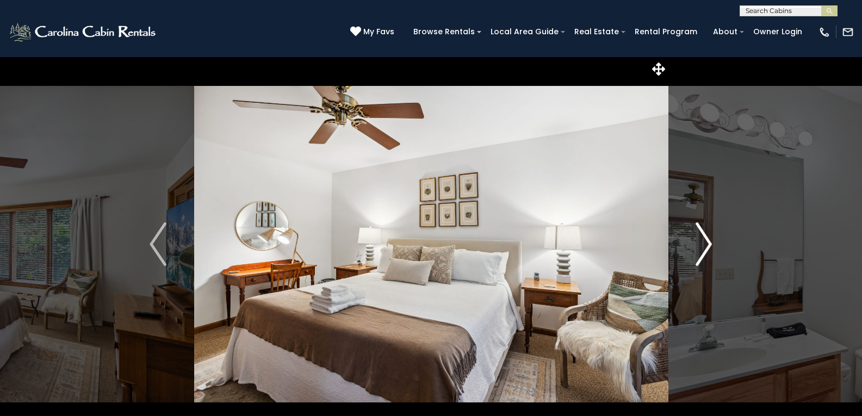
click at [711, 243] on img "Next" at bounding box center [703, 243] width 16 height 43
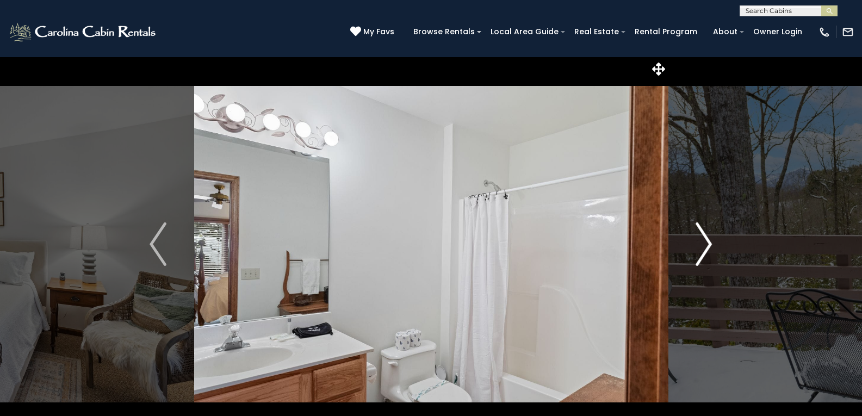
click at [711, 243] on img "Next" at bounding box center [703, 243] width 16 height 43
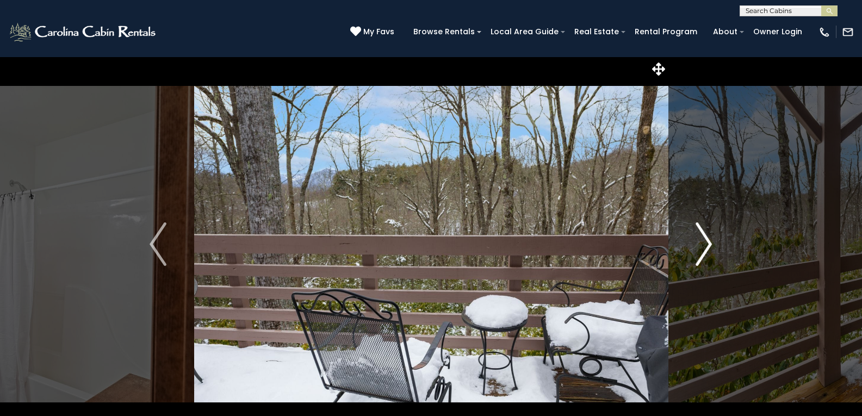
click at [711, 243] on img "Next" at bounding box center [703, 243] width 16 height 43
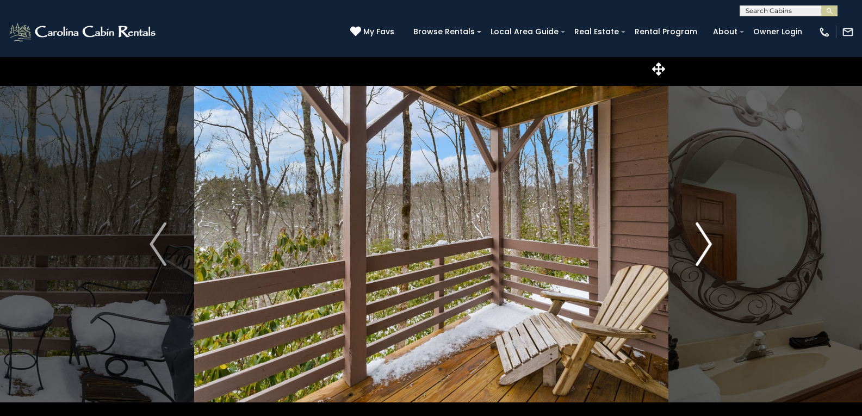
click at [711, 243] on img "Next" at bounding box center [703, 243] width 16 height 43
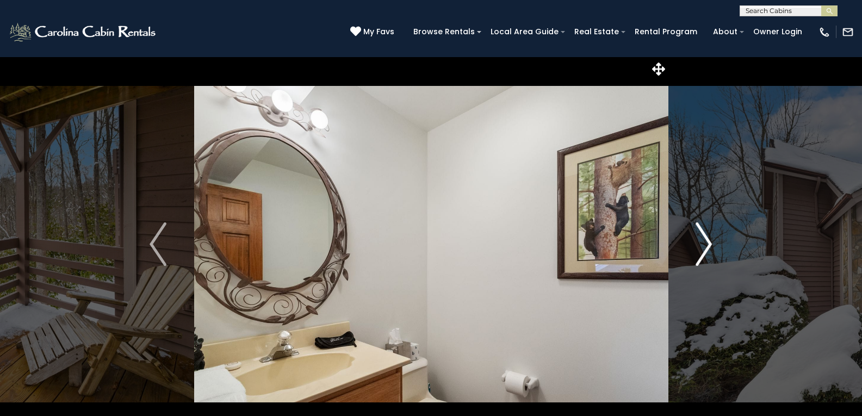
click at [711, 243] on img "Next" at bounding box center [703, 243] width 16 height 43
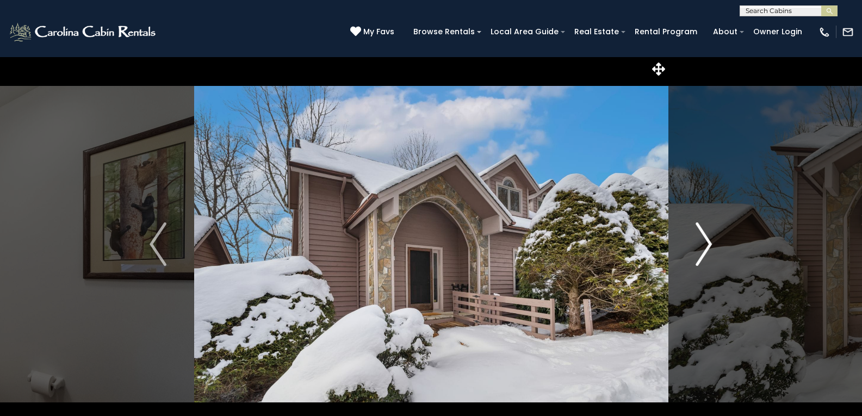
click at [711, 243] on img "Next" at bounding box center [703, 243] width 16 height 43
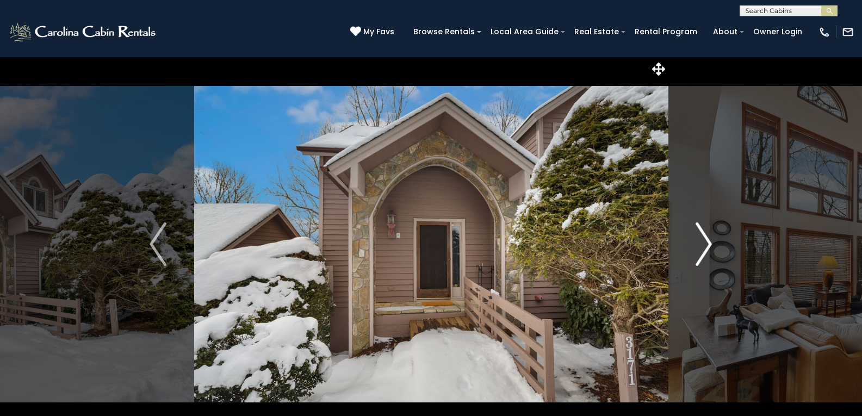
click at [711, 243] on img "Next" at bounding box center [703, 243] width 16 height 43
